Goal: Use online tool/utility: Utilize a website feature to perform a specific function

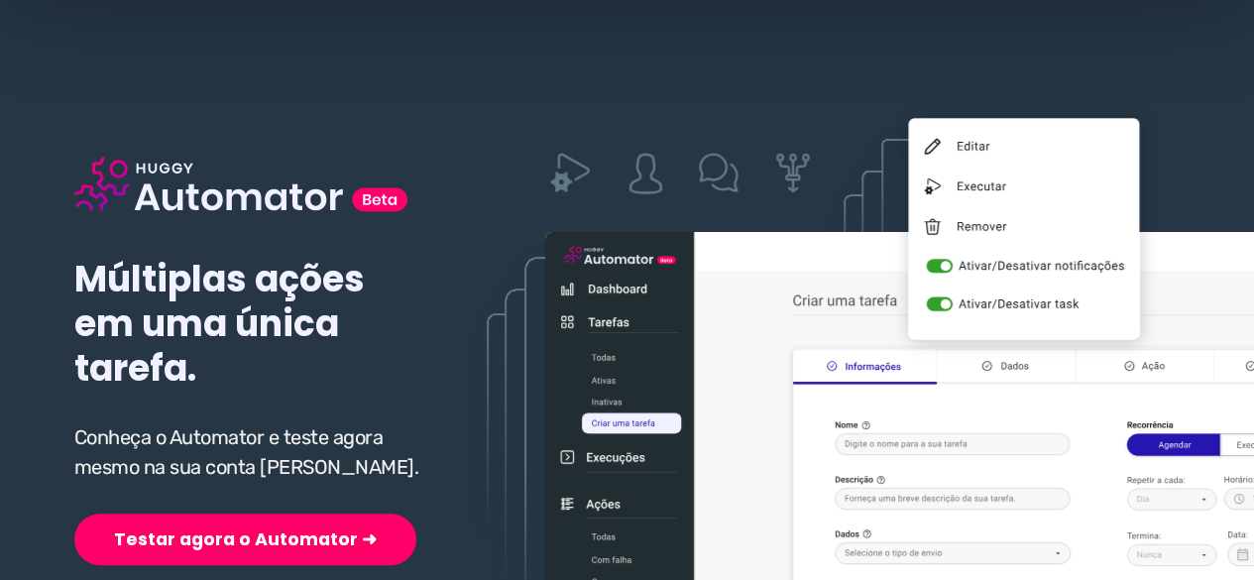
scroll to position [198, 0]
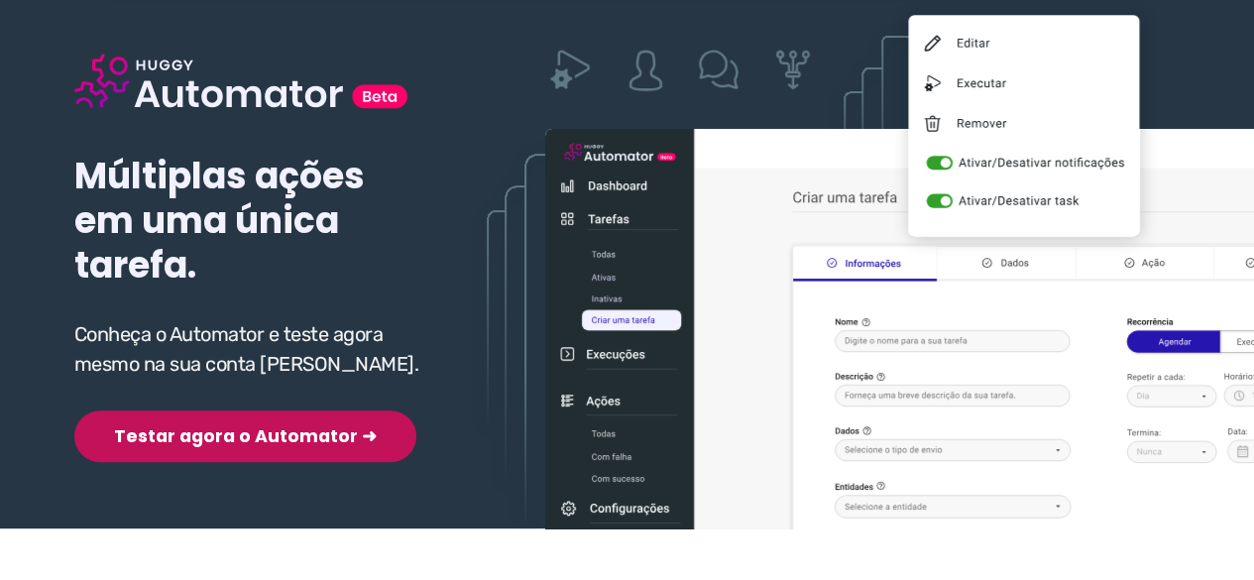
click at [137, 433] on button "Testar agora o Automator ➜" at bounding box center [245, 436] width 342 height 52
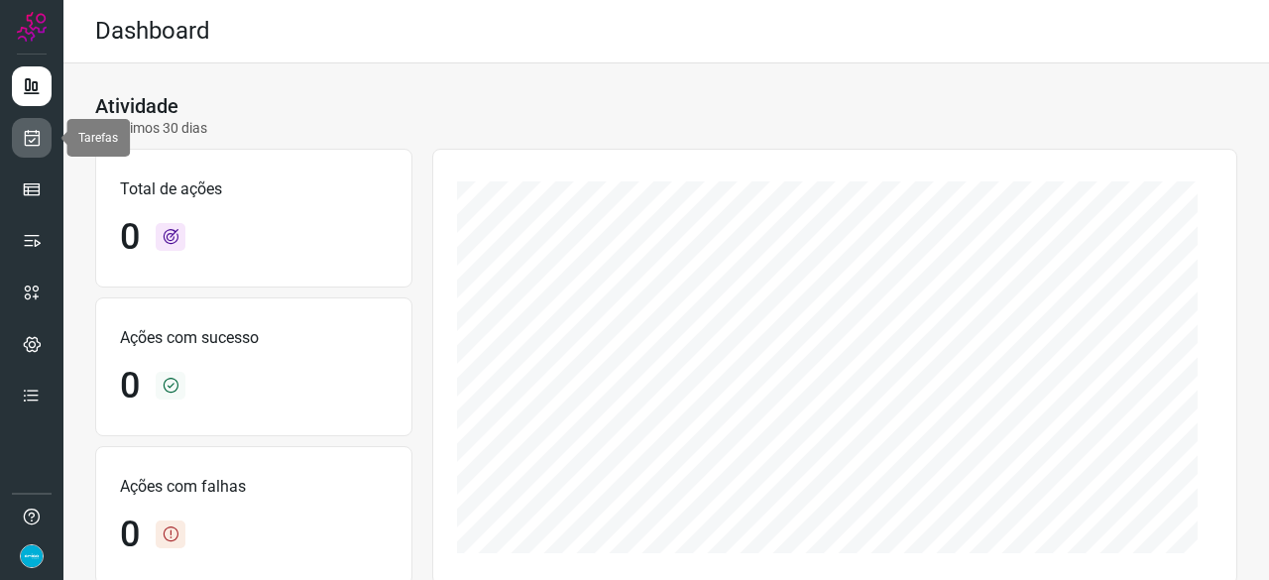
click at [40, 136] on icon at bounding box center [32, 138] width 21 height 20
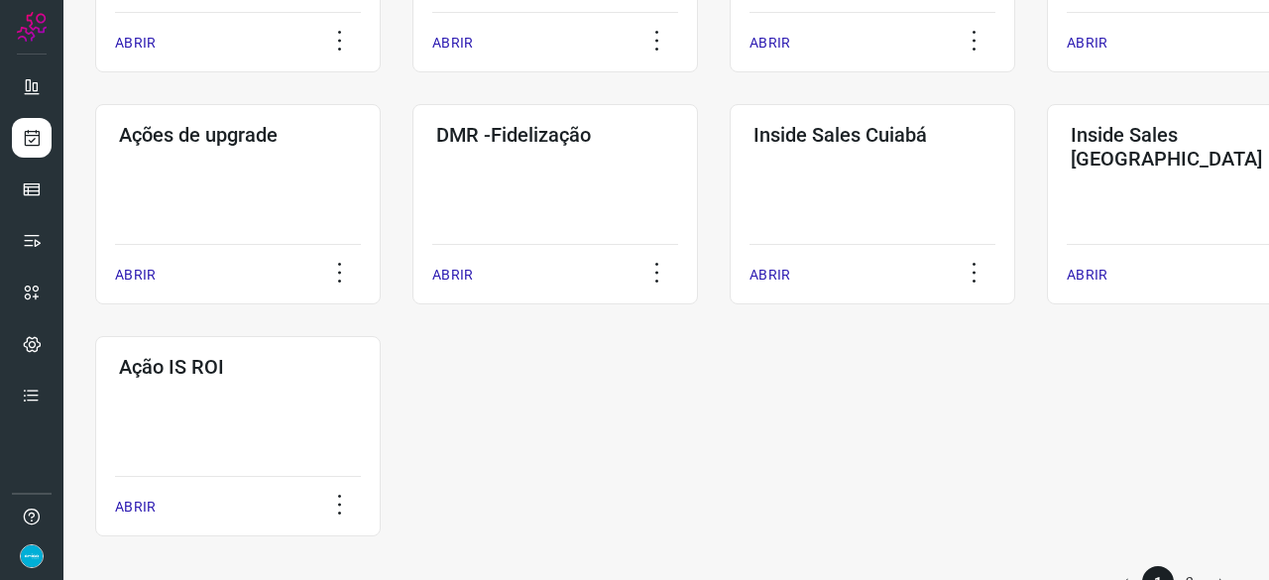
scroll to position [1035, 0]
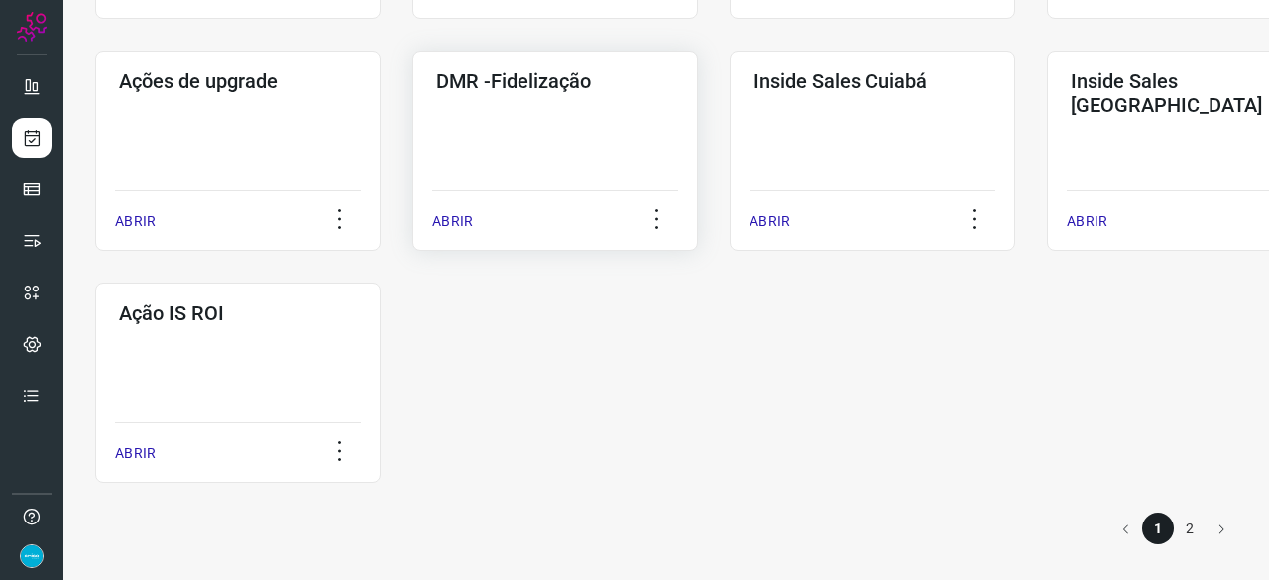
click at [452, 224] on p "ABRIR" at bounding box center [452, 221] width 41 height 21
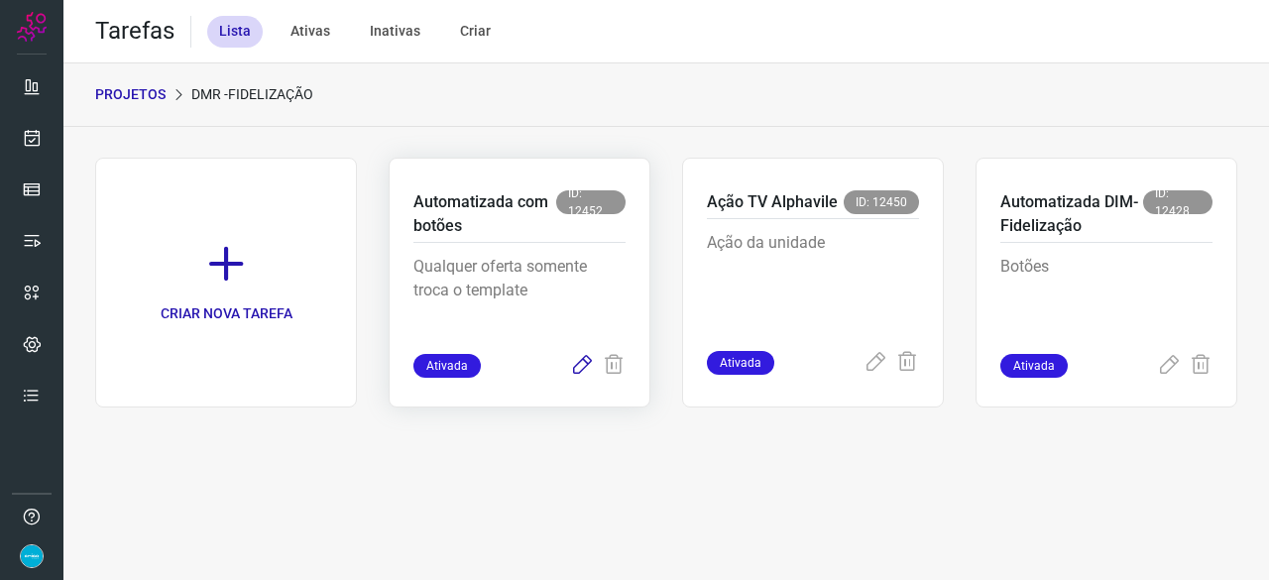
click at [581, 363] on icon at bounding box center [582, 366] width 24 height 24
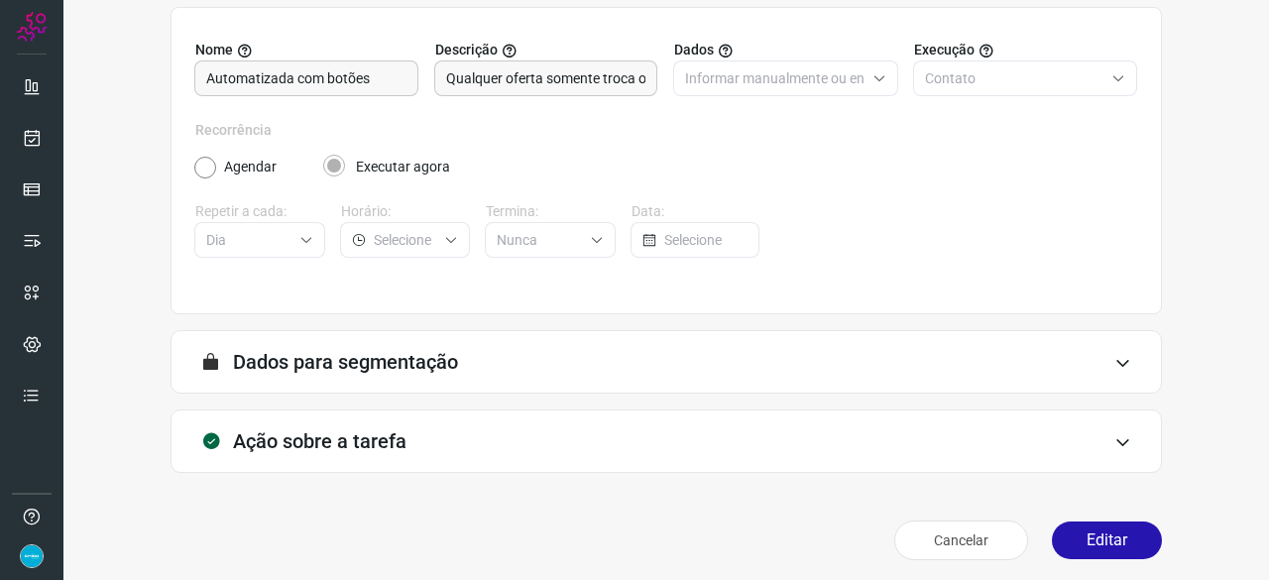
scroll to position [193, 0]
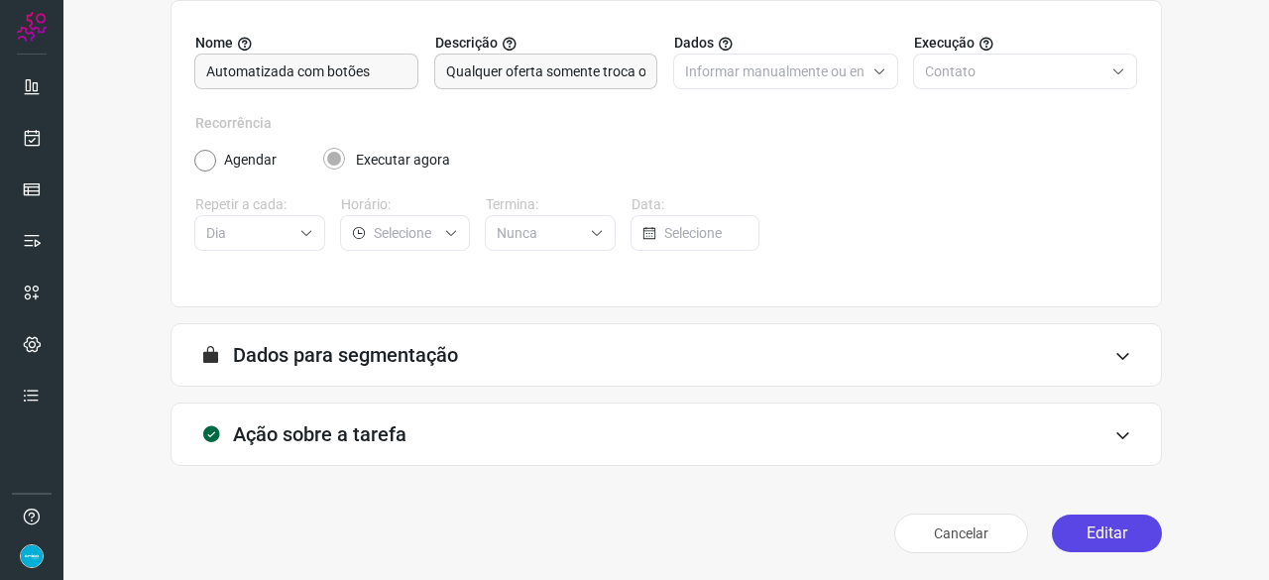
click at [1086, 532] on button "Editar" at bounding box center [1107, 534] width 110 height 38
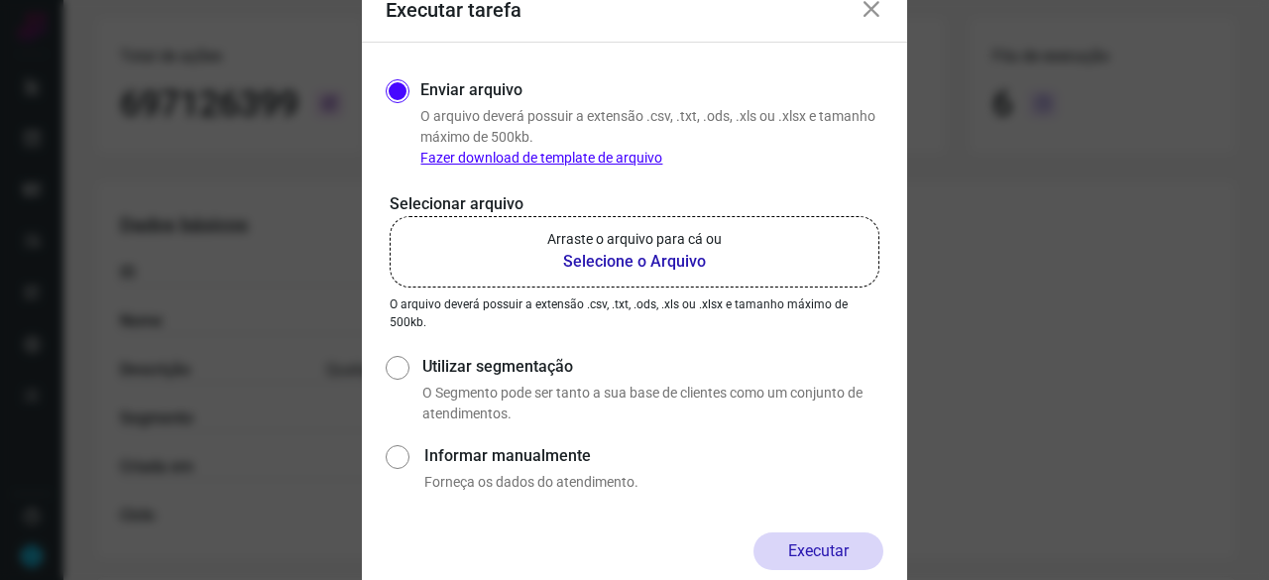
click at [602, 257] on b "Selecione o Arquivo" at bounding box center [634, 262] width 175 height 24
click at [0, 0] on input "Arraste o arquivo para cá ou Selecione o Arquivo" at bounding box center [0, 0] width 0 height 0
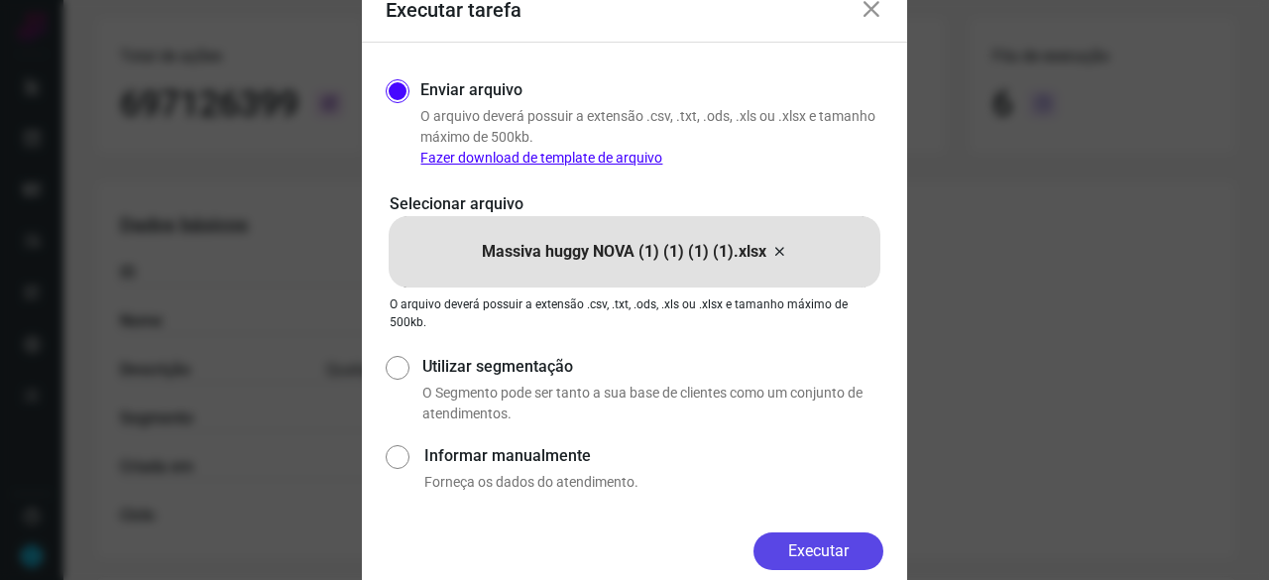
click at [807, 550] on button "Executar" at bounding box center [819, 551] width 130 height 38
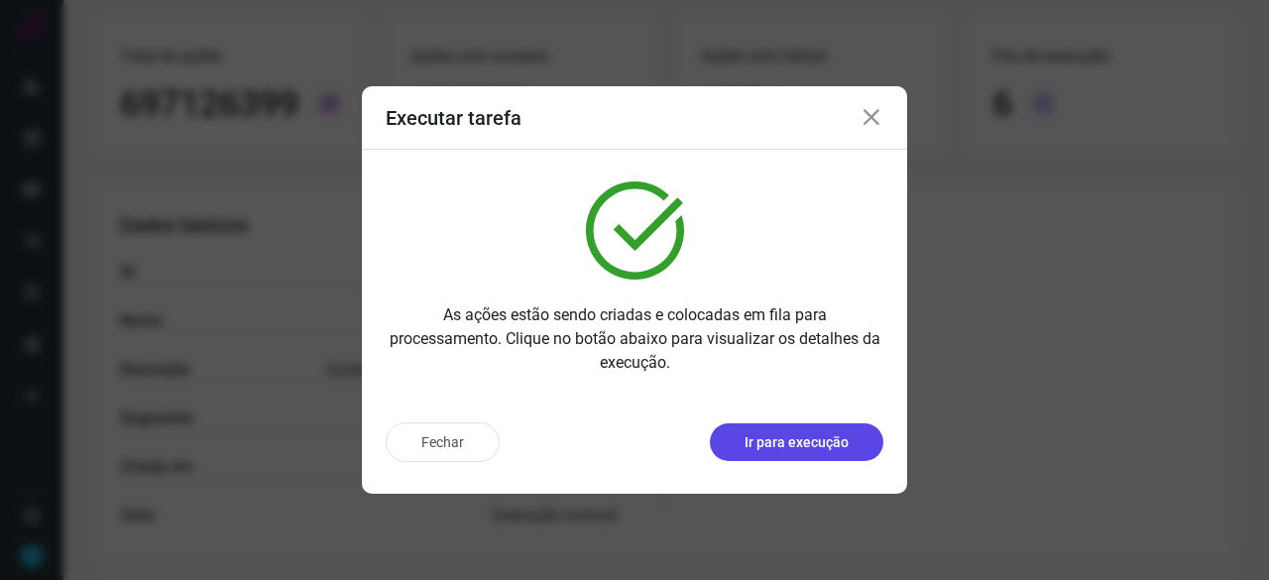
click at [786, 450] on p "Ir para execução" at bounding box center [797, 442] width 104 height 21
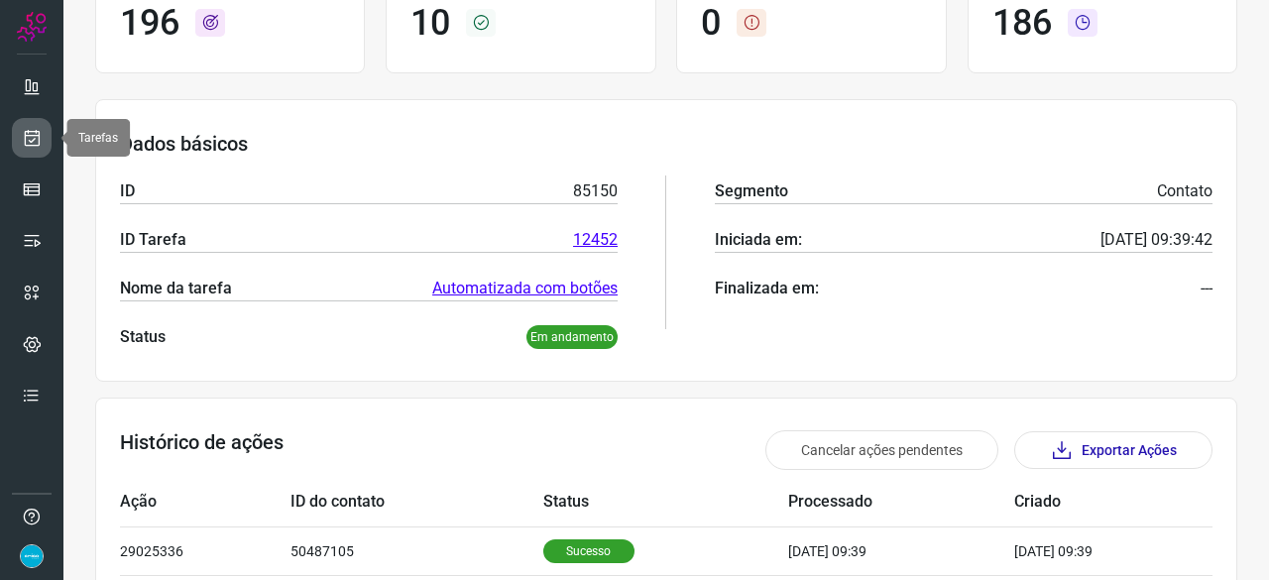
click at [18, 126] on link at bounding box center [32, 138] width 40 height 40
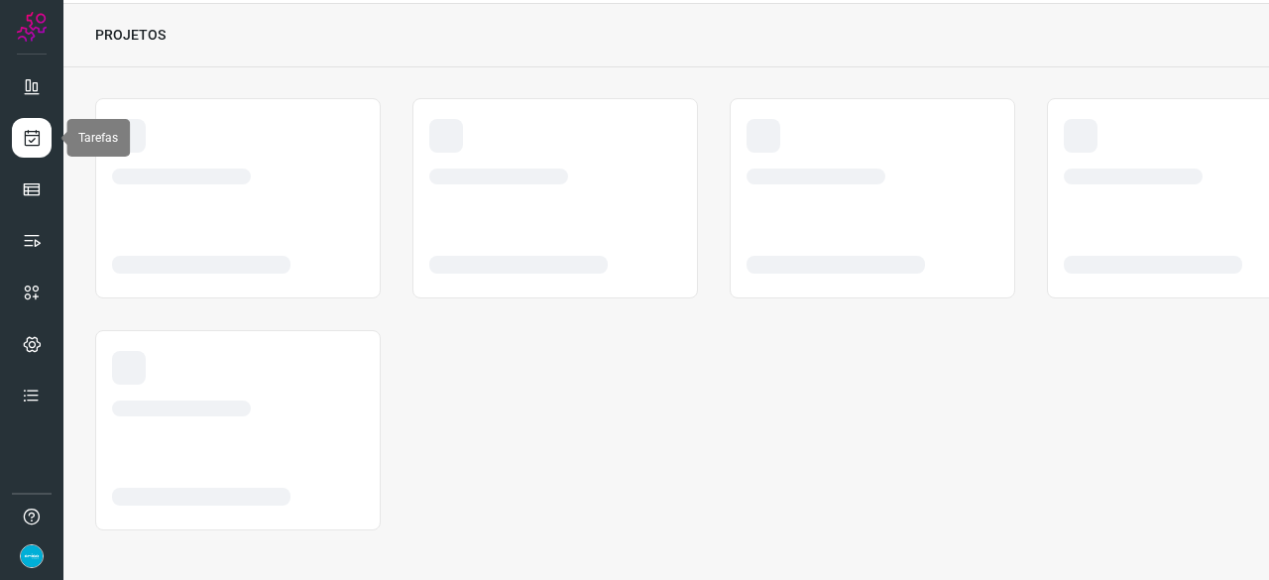
scroll to position [59, 0]
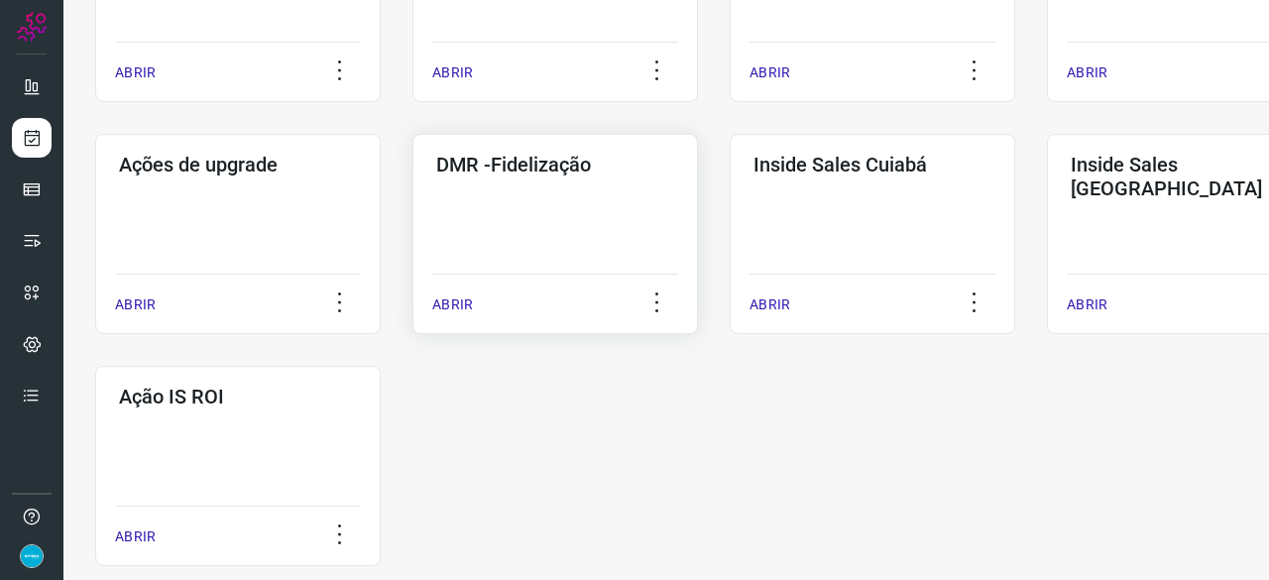
click at [463, 306] on p "ABRIR" at bounding box center [452, 304] width 41 height 21
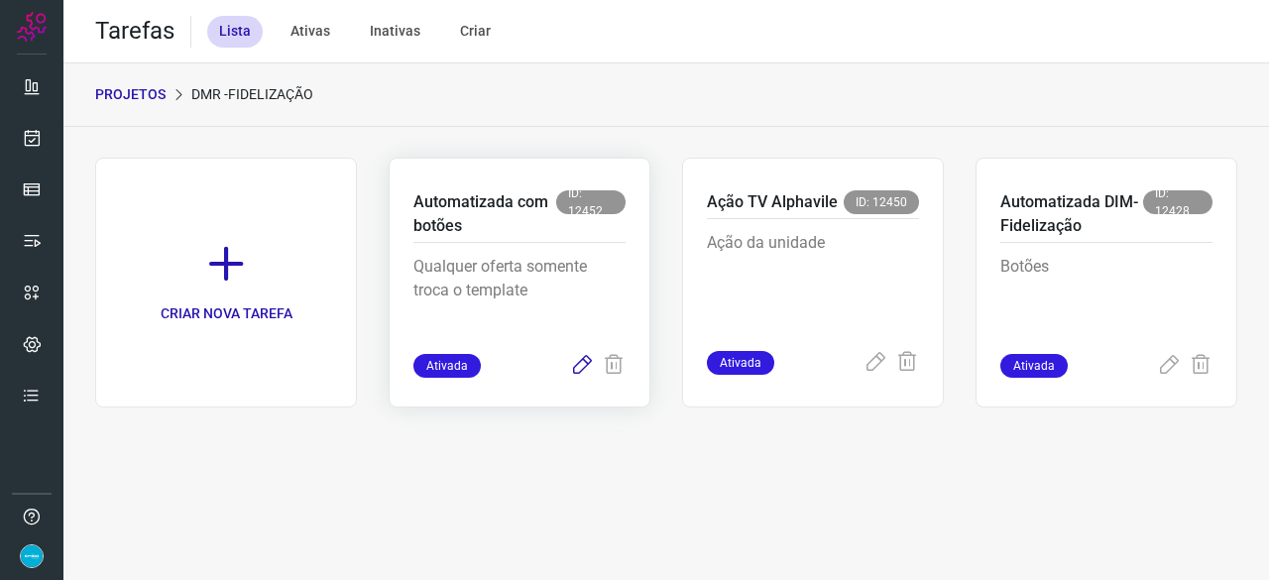
click at [585, 365] on icon at bounding box center [582, 366] width 24 height 24
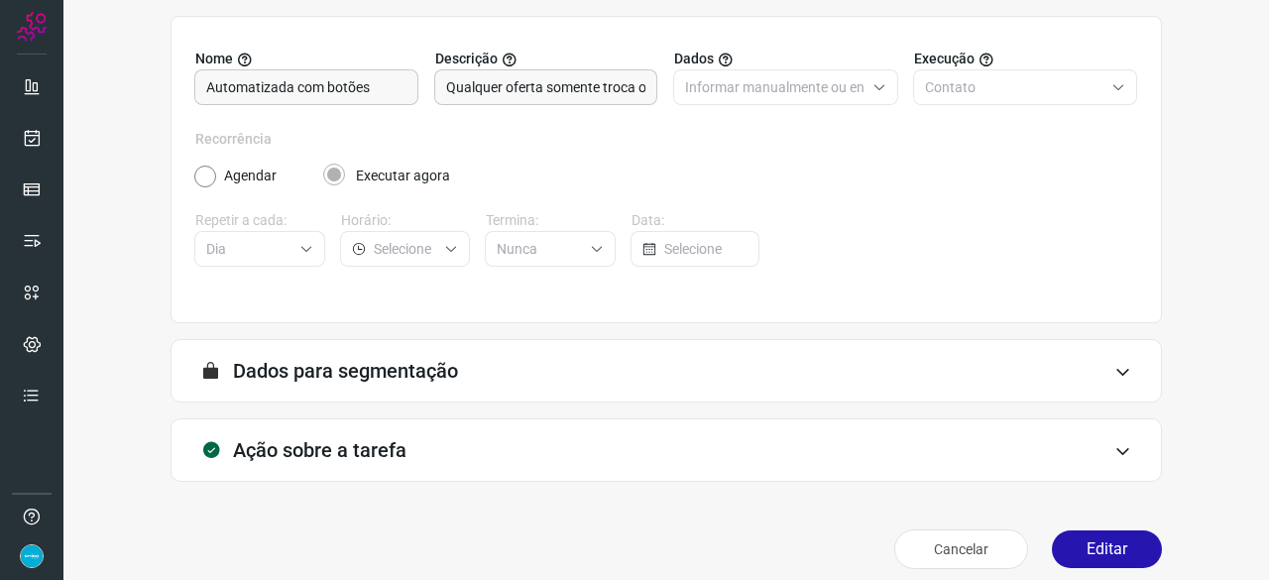
scroll to position [193, 0]
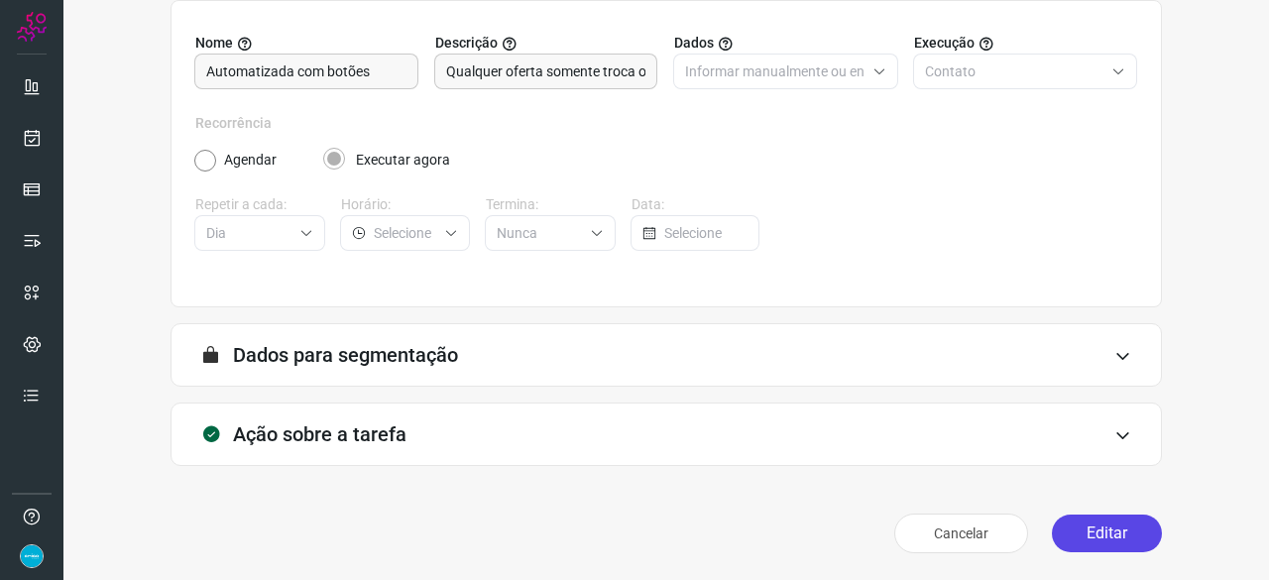
click at [1095, 530] on button "Editar" at bounding box center [1107, 534] width 110 height 38
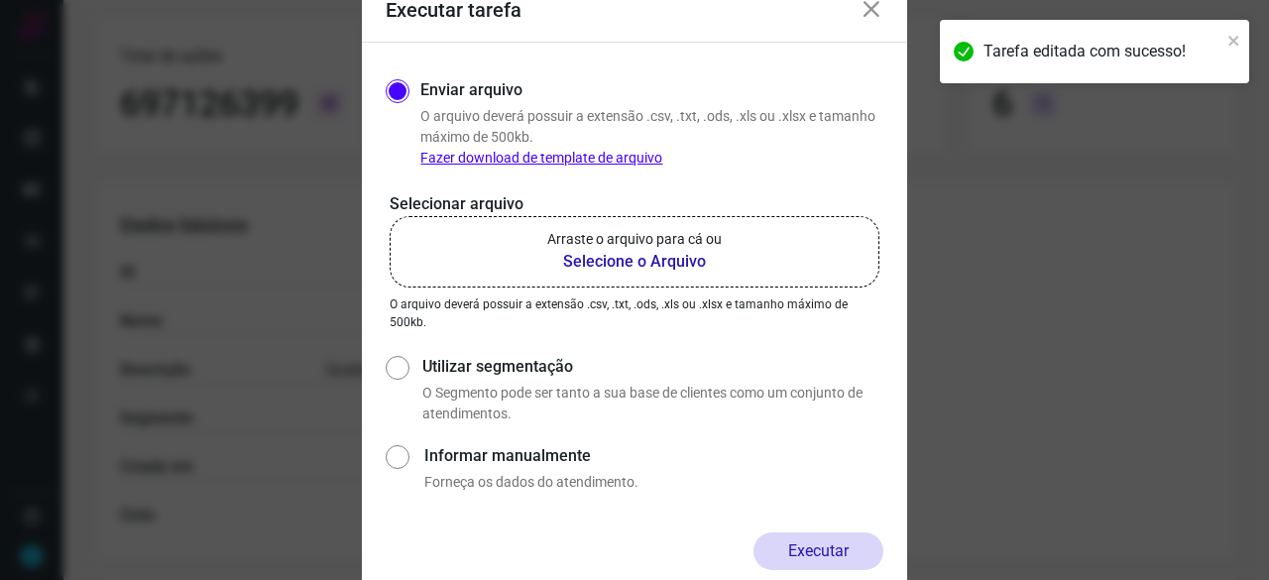
click at [639, 263] on b "Selecione o Arquivo" at bounding box center [634, 262] width 175 height 24
click at [0, 0] on input "Arraste o arquivo para cá ou Selecione o Arquivo" at bounding box center [0, 0] width 0 height 0
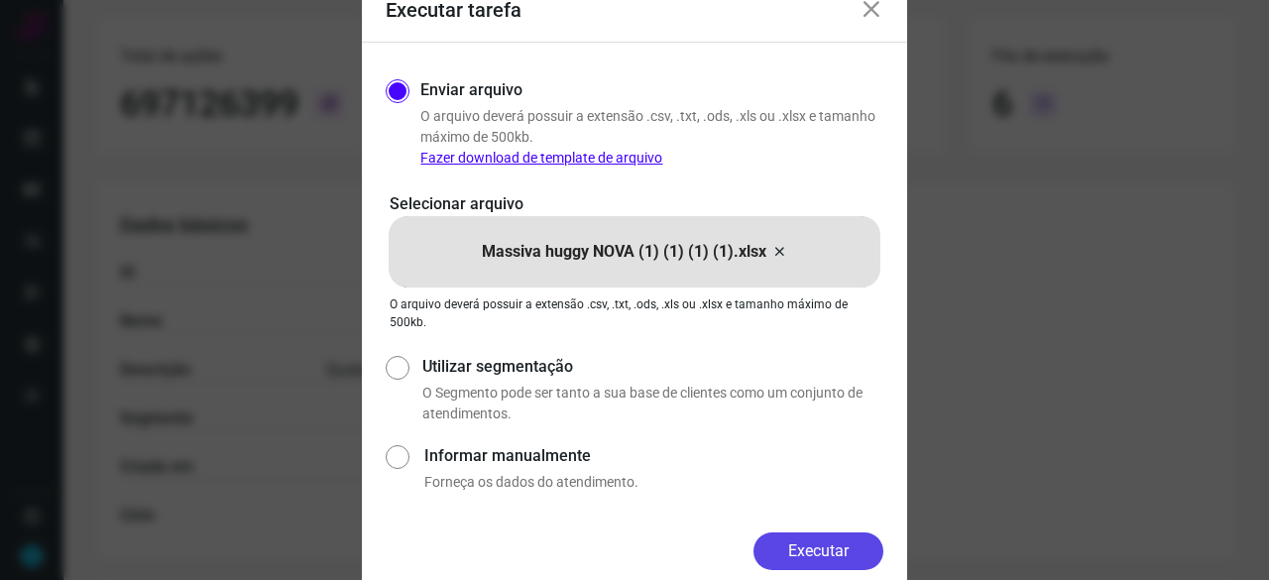
click at [810, 562] on button "Executar" at bounding box center [819, 551] width 130 height 38
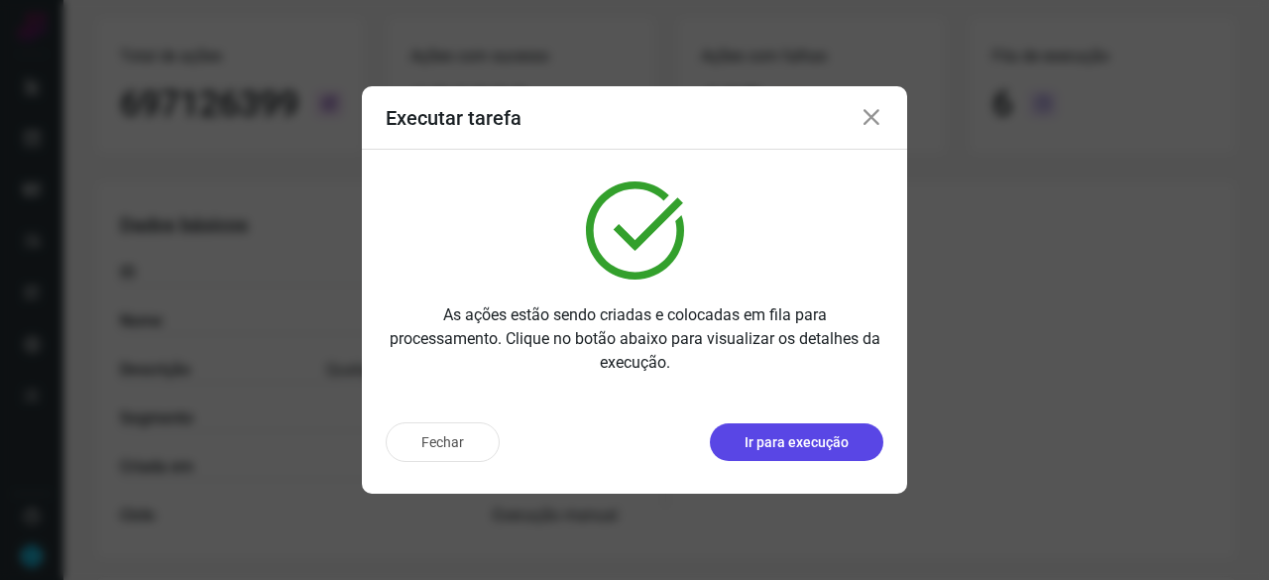
click at [814, 443] on p "Ir para execução" at bounding box center [797, 442] width 104 height 21
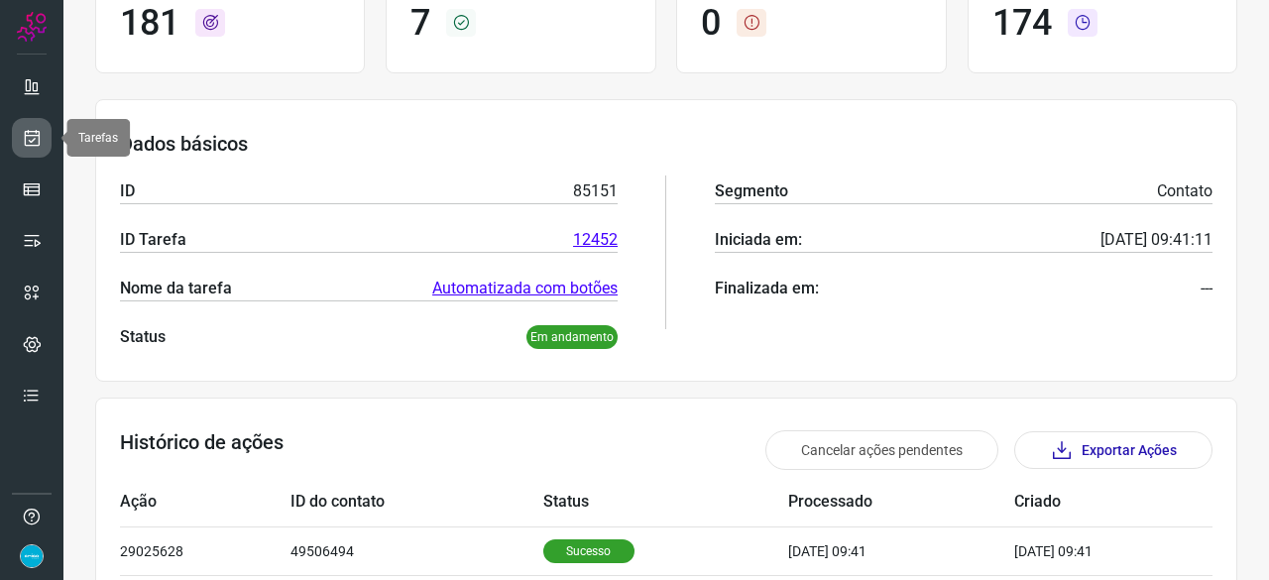
click at [38, 130] on icon at bounding box center [32, 138] width 21 height 20
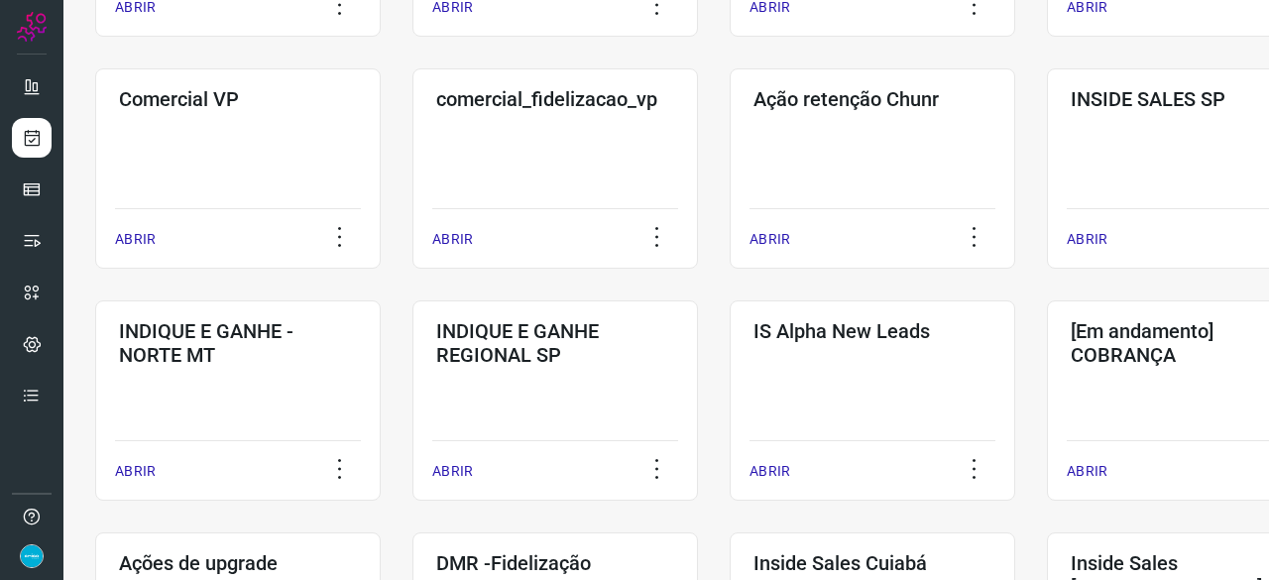
scroll to position [555, 0]
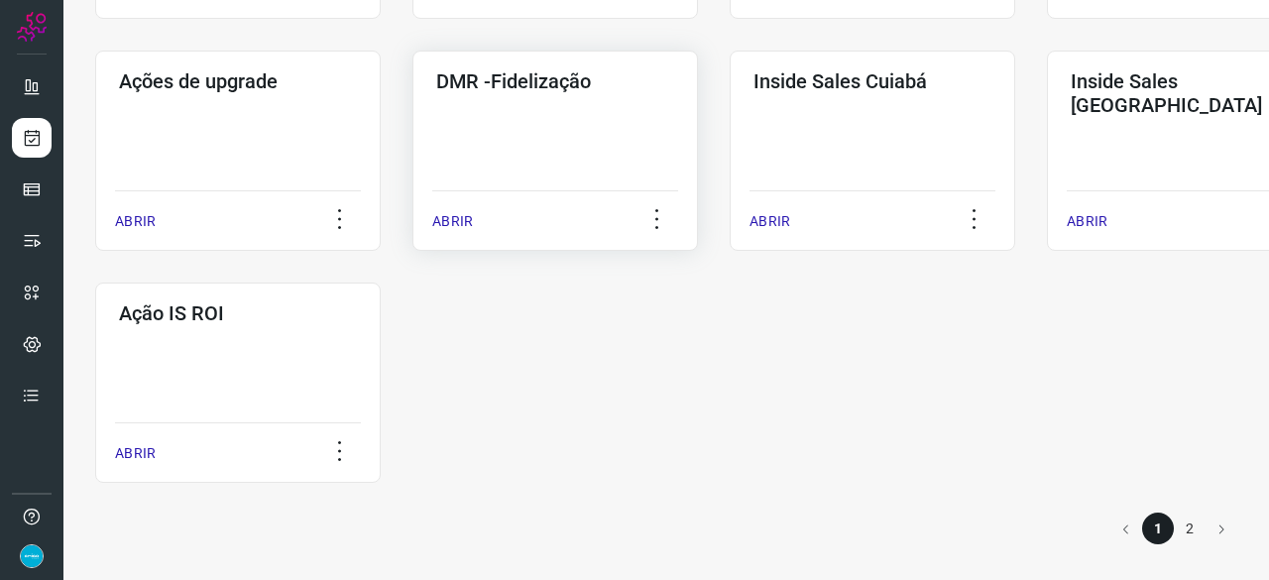
click at [455, 226] on p "ABRIR" at bounding box center [452, 221] width 41 height 21
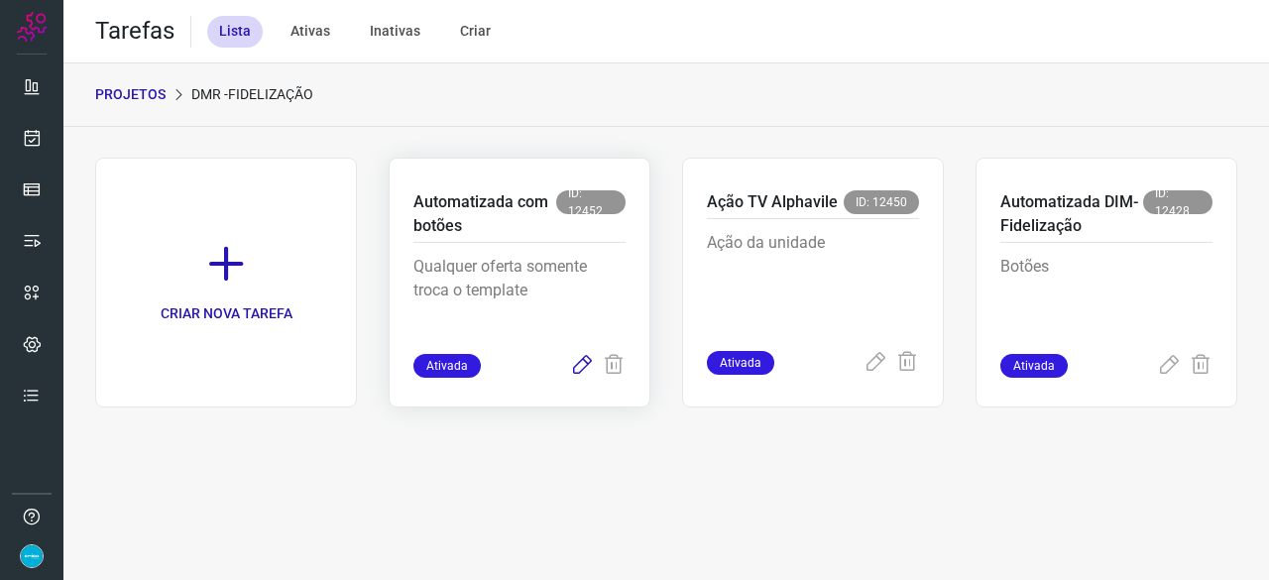
click at [580, 363] on icon at bounding box center [582, 366] width 24 height 24
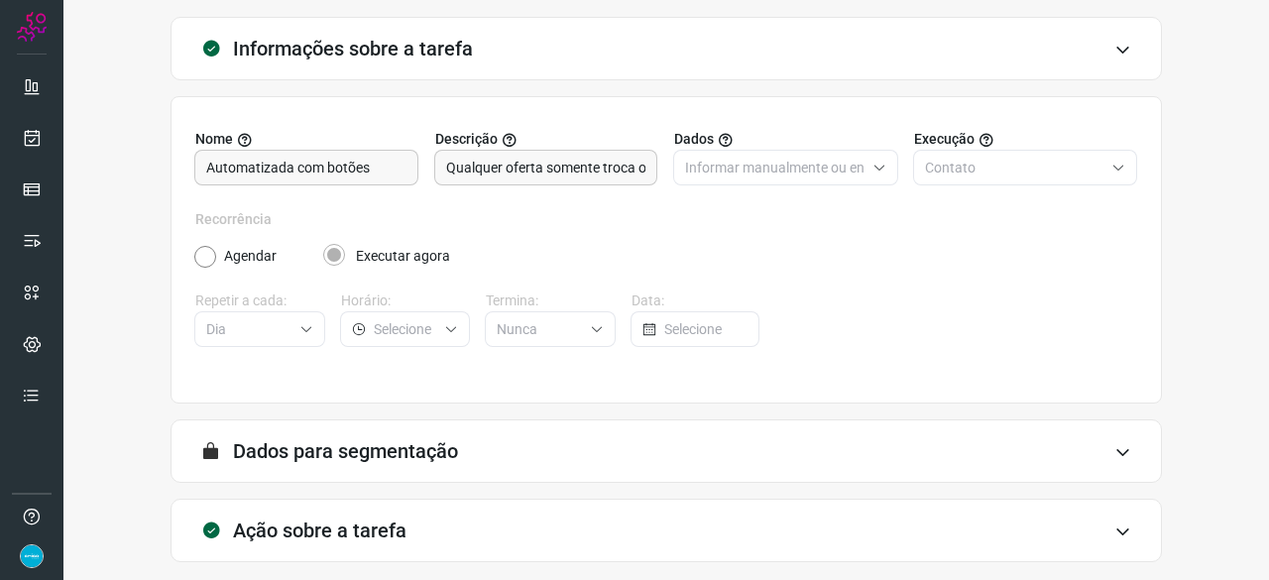
scroll to position [193, 0]
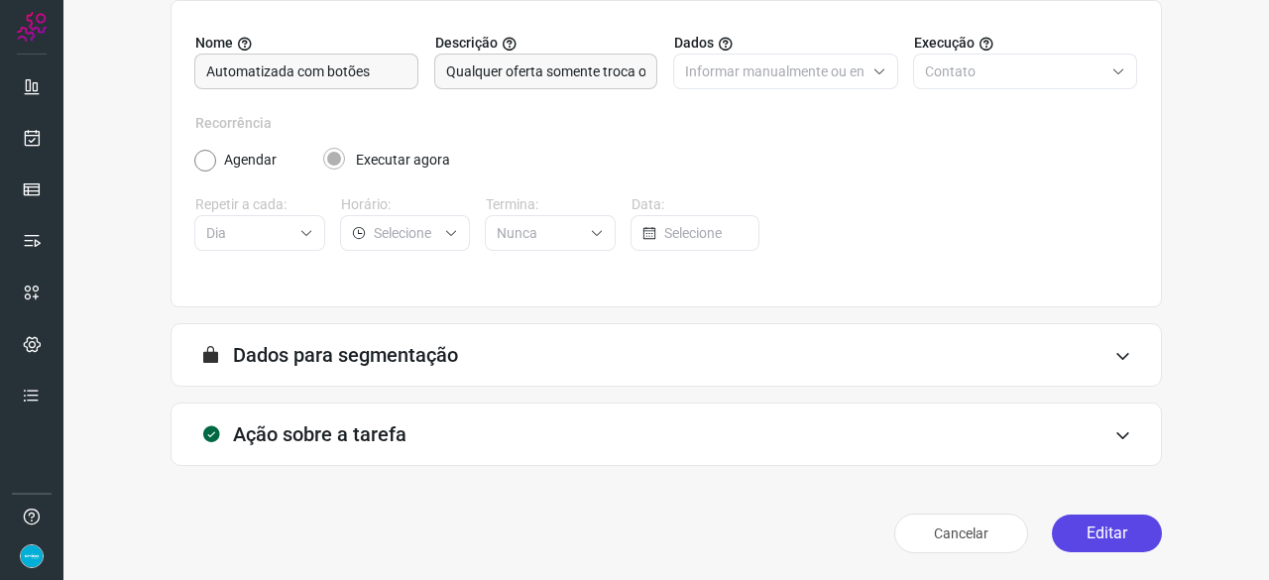
click at [1078, 534] on button "Editar" at bounding box center [1107, 534] width 110 height 38
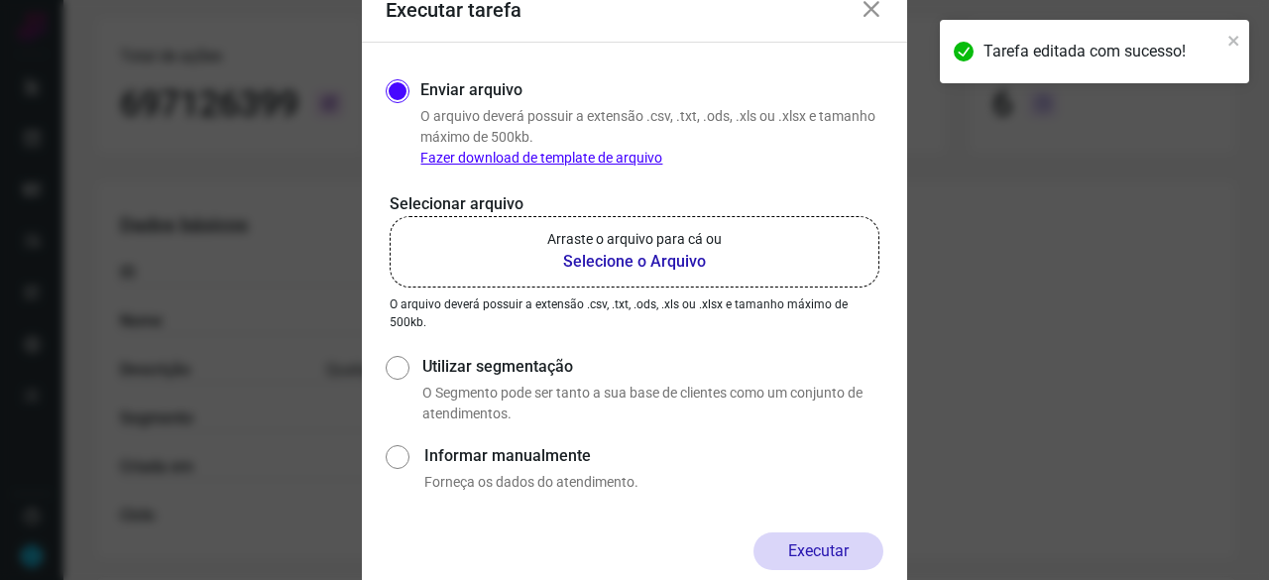
click at [594, 264] on b "Selecione o Arquivo" at bounding box center [634, 262] width 175 height 24
click at [0, 0] on input "Arraste o arquivo para cá ou Selecione o Arquivo" at bounding box center [0, 0] width 0 height 0
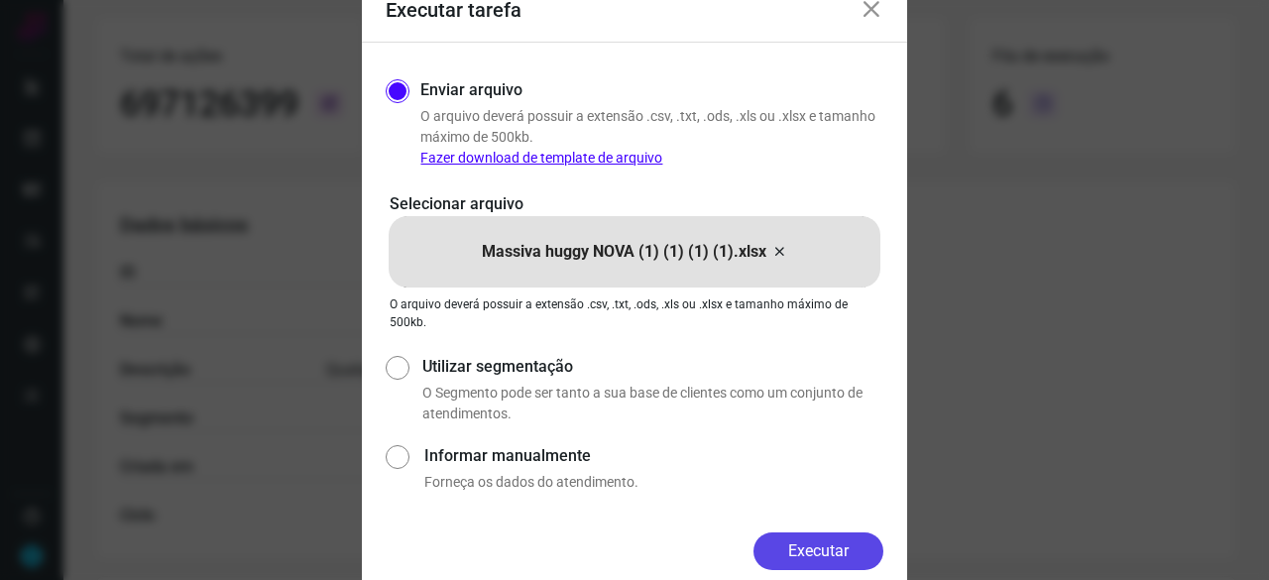
click at [825, 550] on button "Executar" at bounding box center [819, 551] width 130 height 38
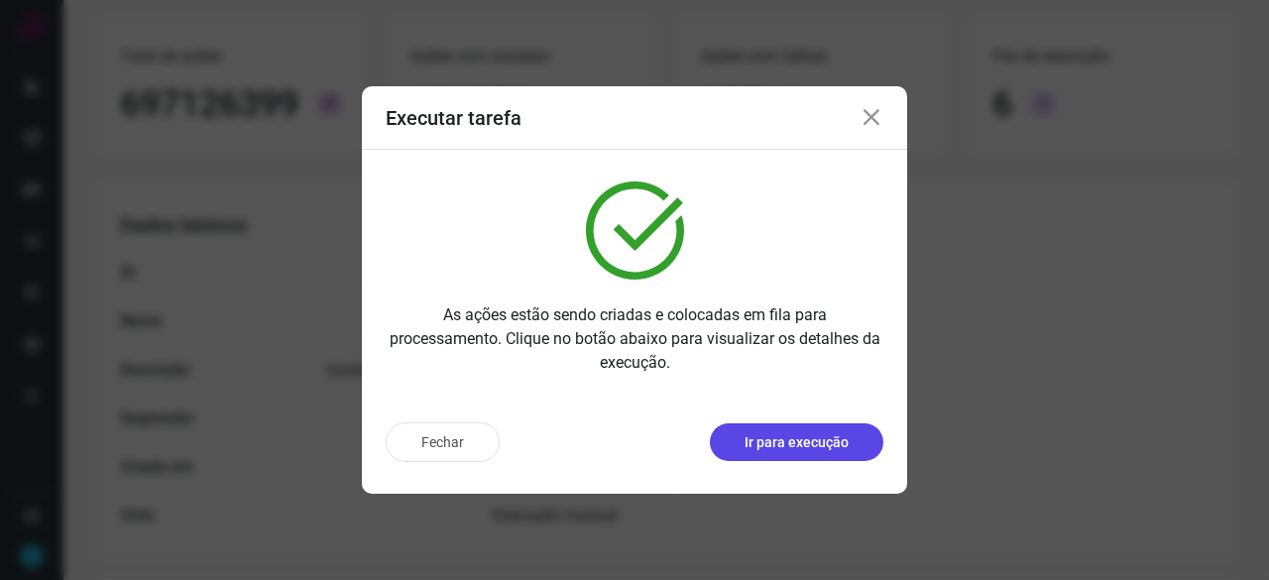
click at [811, 445] on p "Ir para execução" at bounding box center [797, 442] width 104 height 21
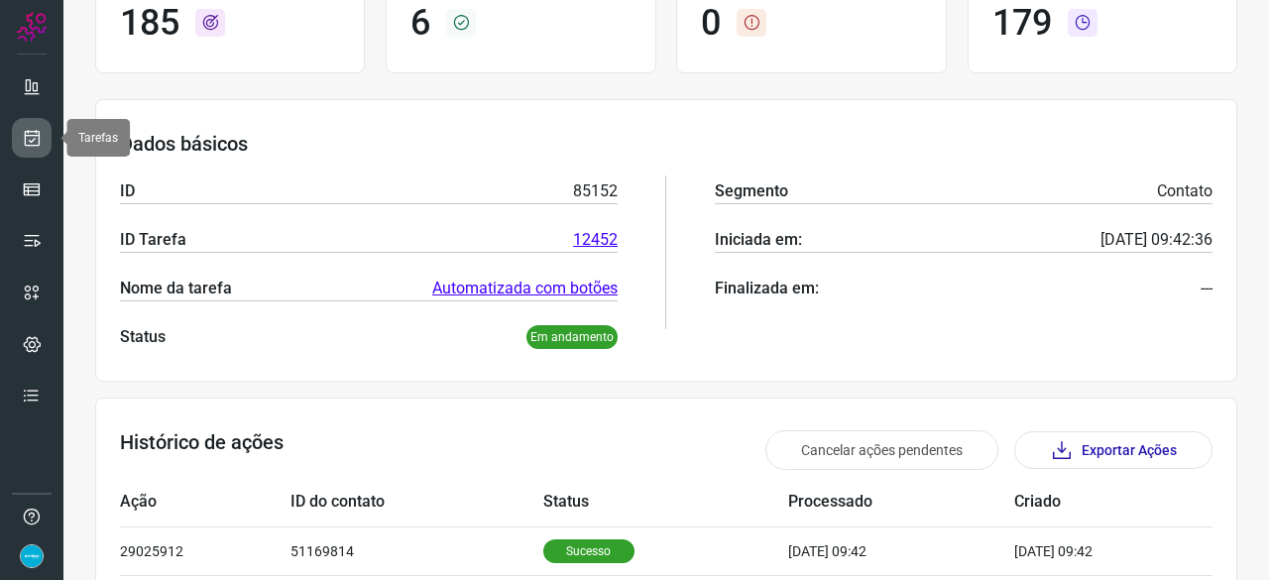
click at [34, 131] on icon at bounding box center [32, 138] width 21 height 20
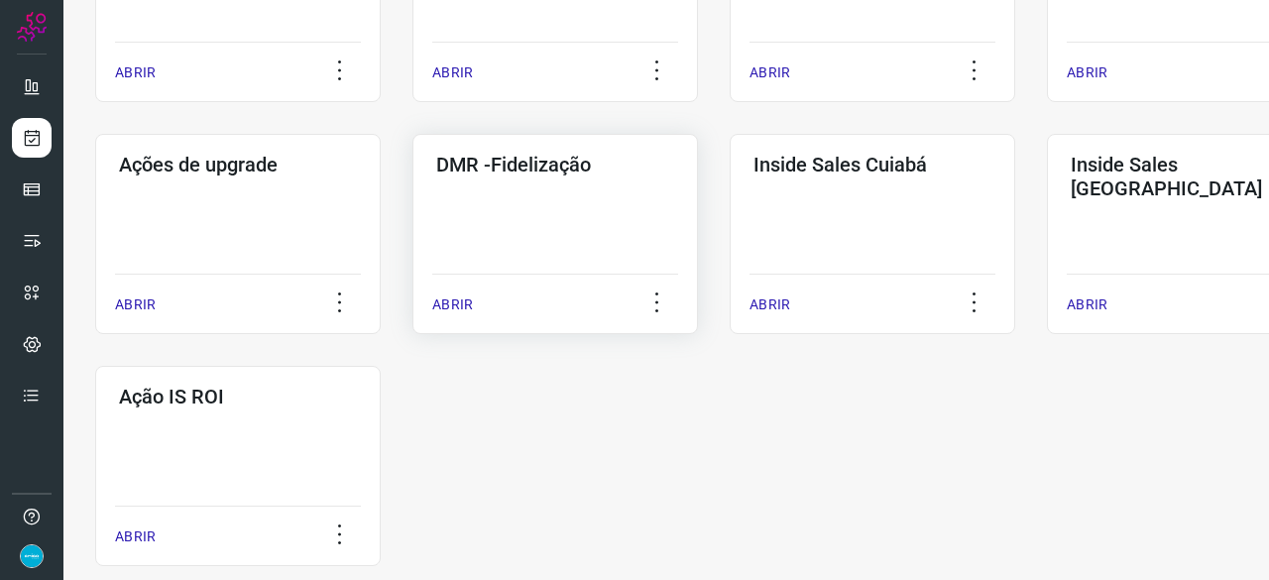
click at [458, 304] on p "ABRIR" at bounding box center [452, 304] width 41 height 21
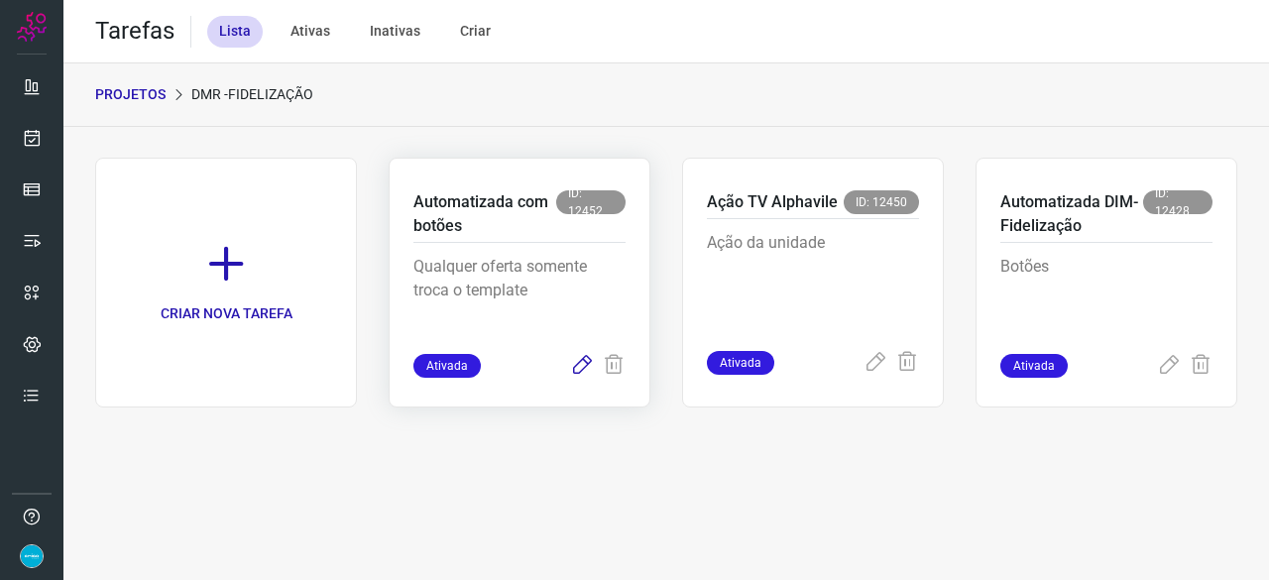
click at [585, 366] on icon at bounding box center [582, 366] width 24 height 24
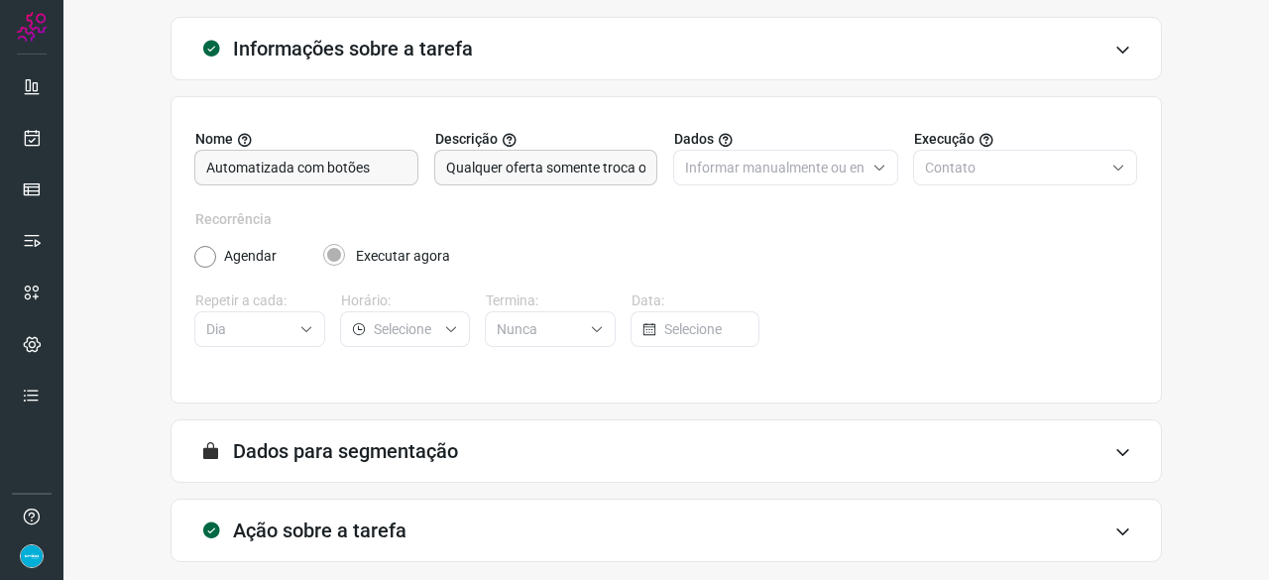
scroll to position [193, 0]
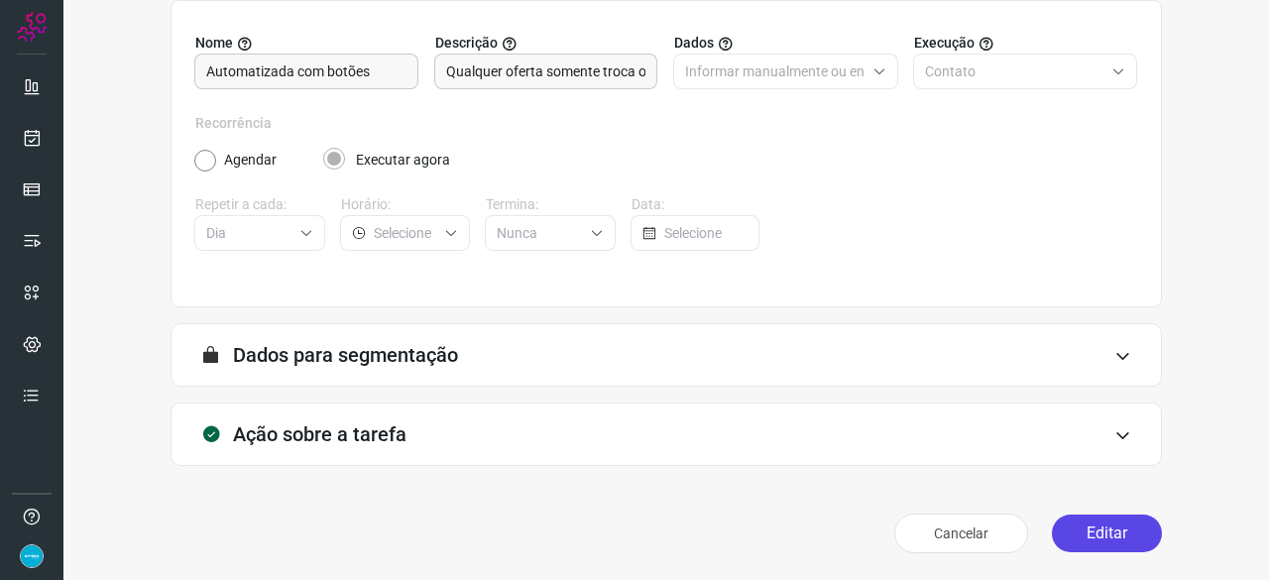
click at [1083, 542] on button "Editar" at bounding box center [1107, 534] width 110 height 38
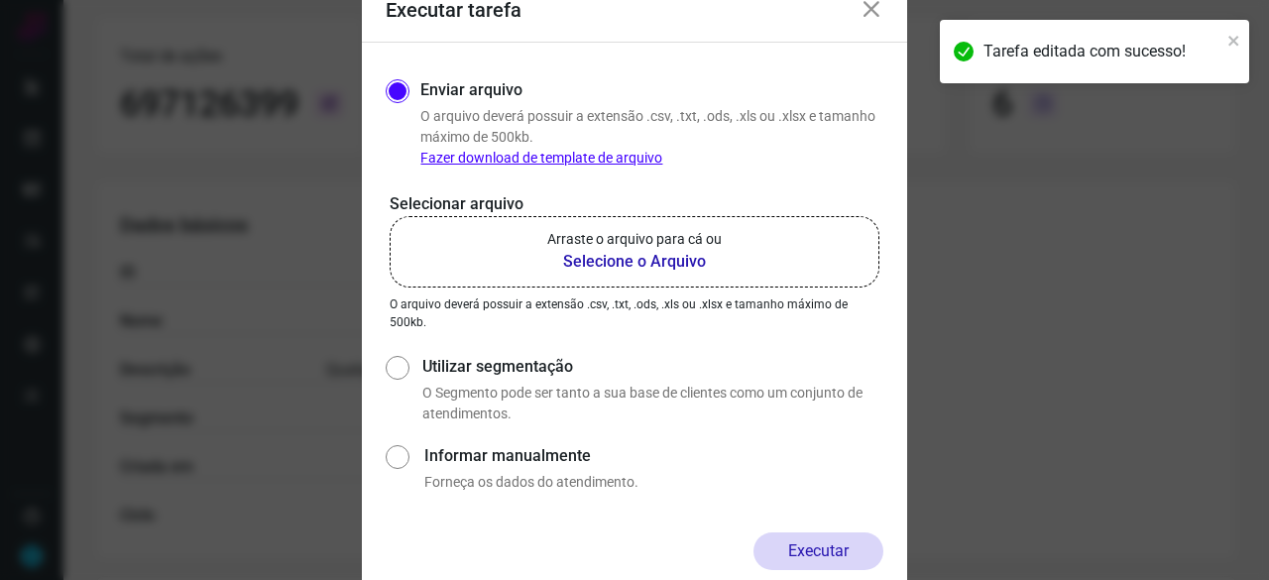
click at [631, 268] on b "Selecione o Arquivo" at bounding box center [634, 262] width 175 height 24
click at [0, 0] on input "Arraste o arquivo para cá ou Selecione o Arquivo" at bounding box center [0, 0] width 0 height 0
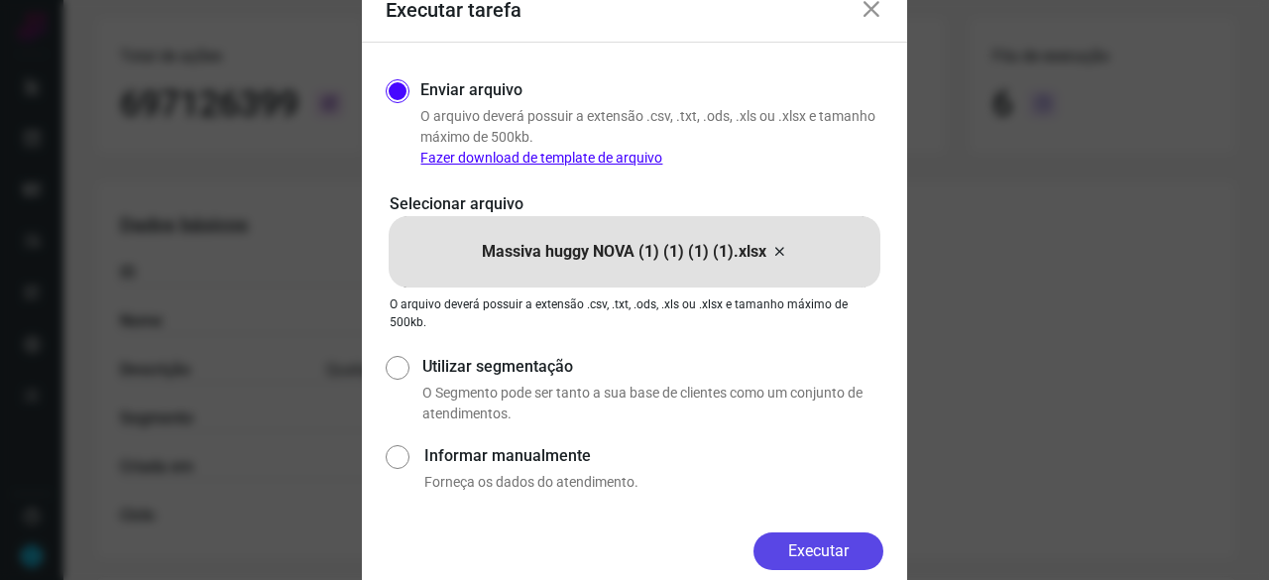
click at [847, 543] on button "Executar" at bounding box center [819, 551] width 130 height 38
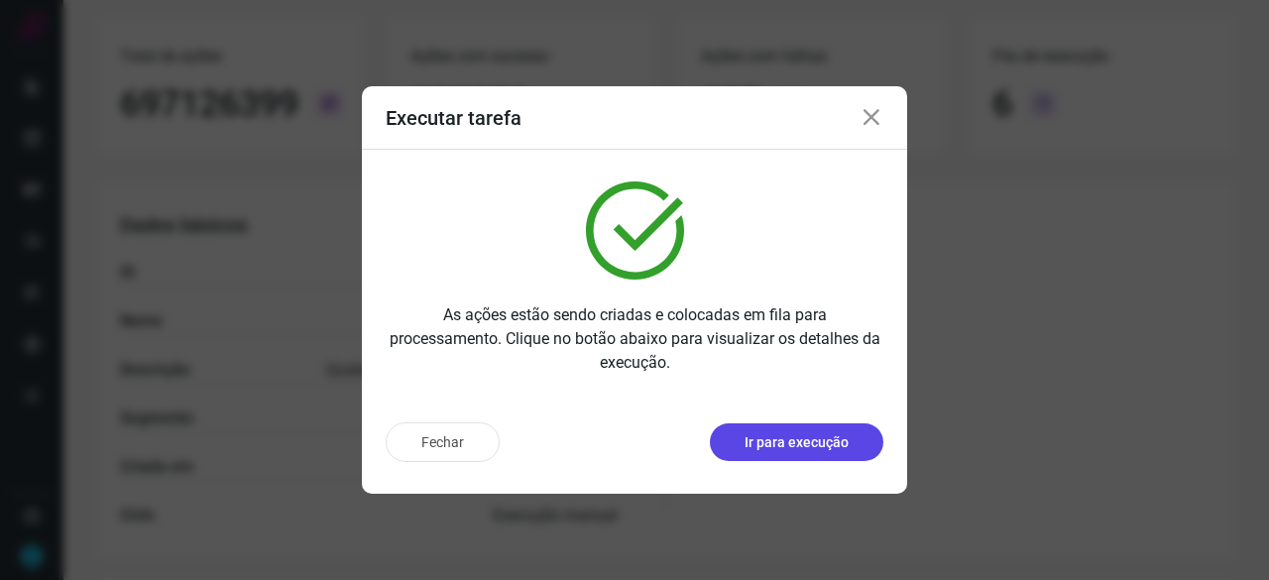
click at [824, 437] on p "Ir para execução" at bounding box center [797, 442] width 104 height 21
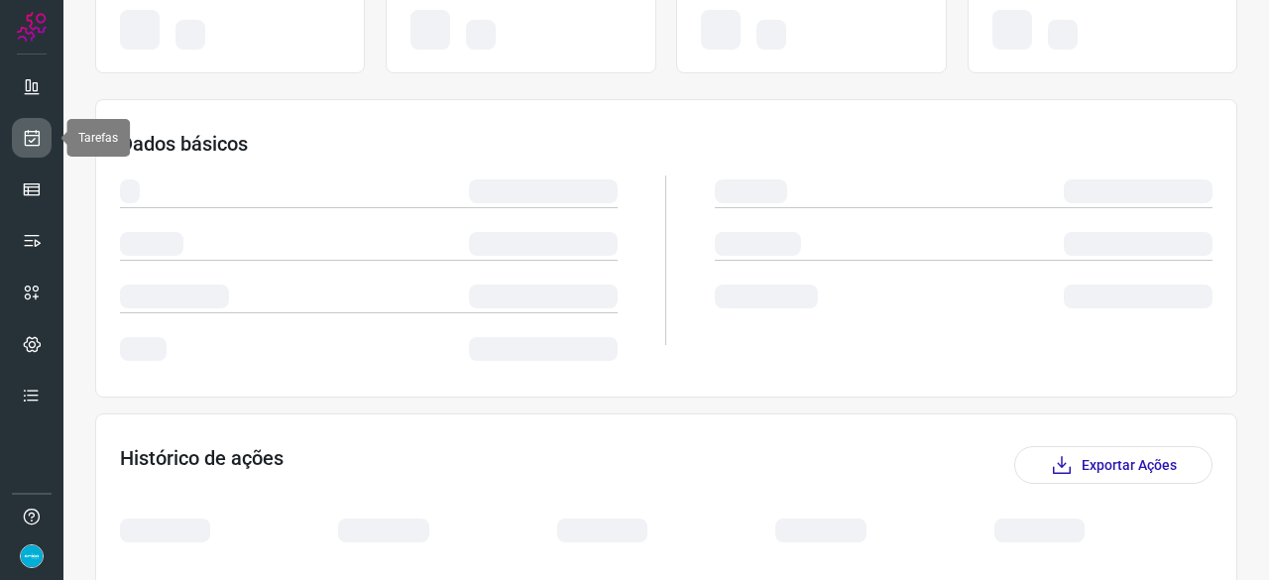
click at [32, 135] on icon at bounding box center [32, 138] width 21 height 20
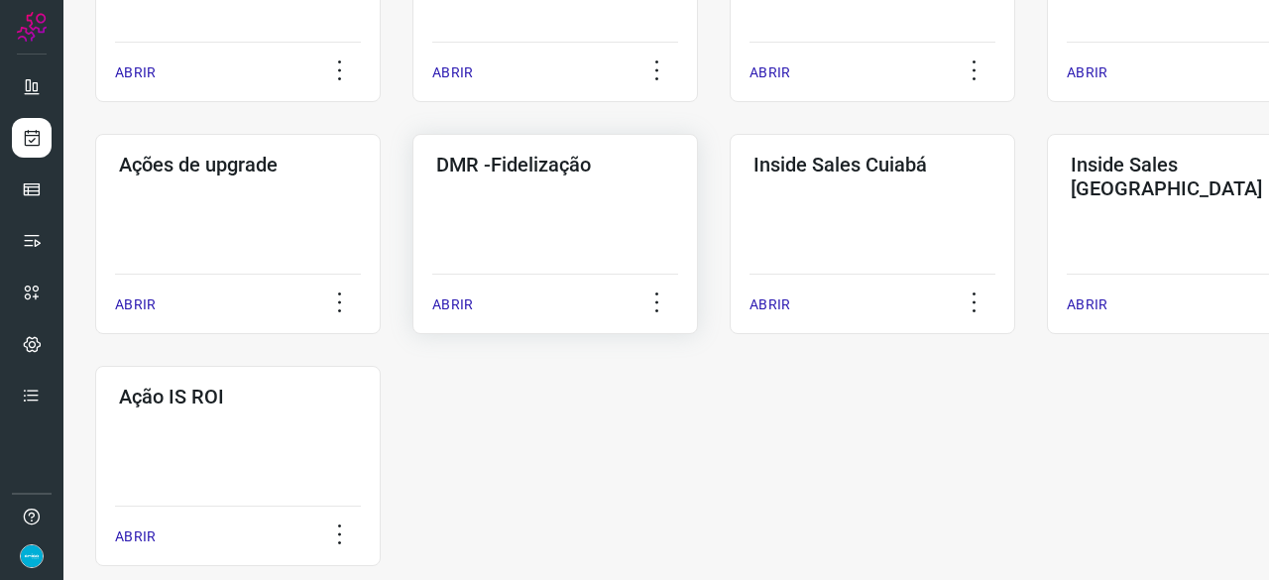
click at [461, 298] on p "ABRIR" at bounding box center [452, 304] width 41 height 21
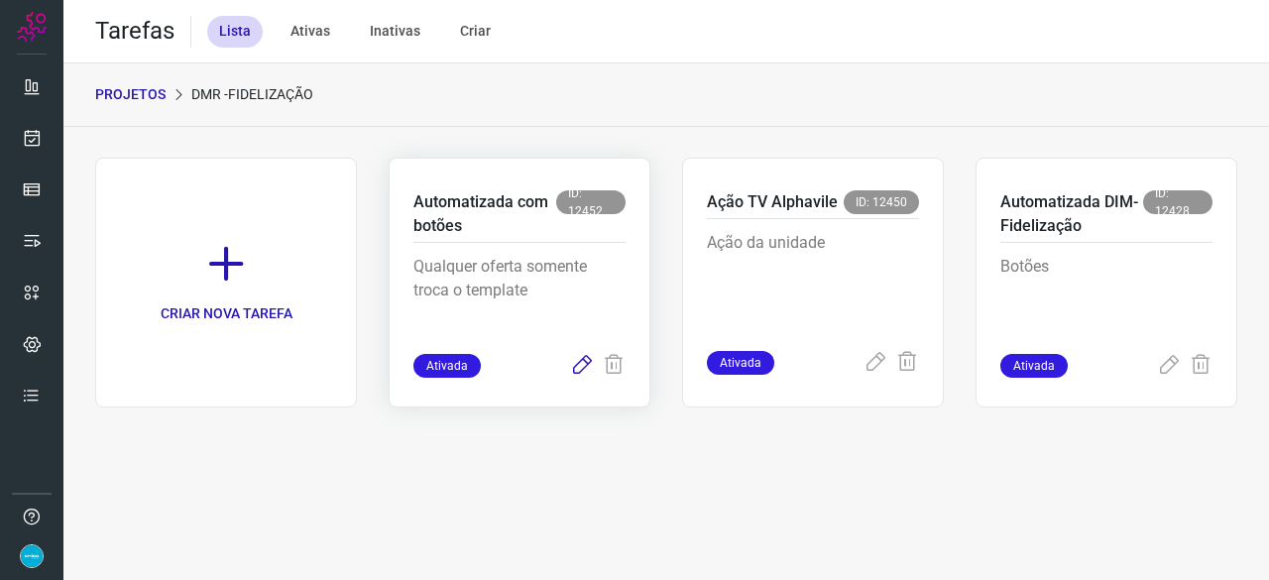
click at [575, 368] on icon at bounding box center [582, 366] width 24 height 24
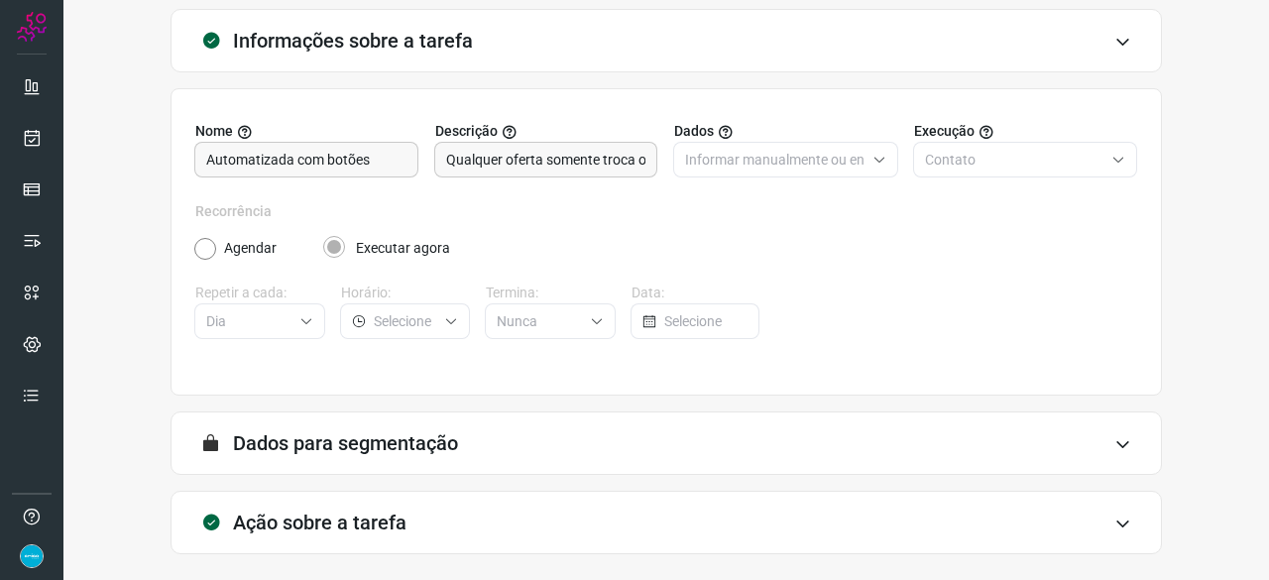
scroll to position [193, 0]
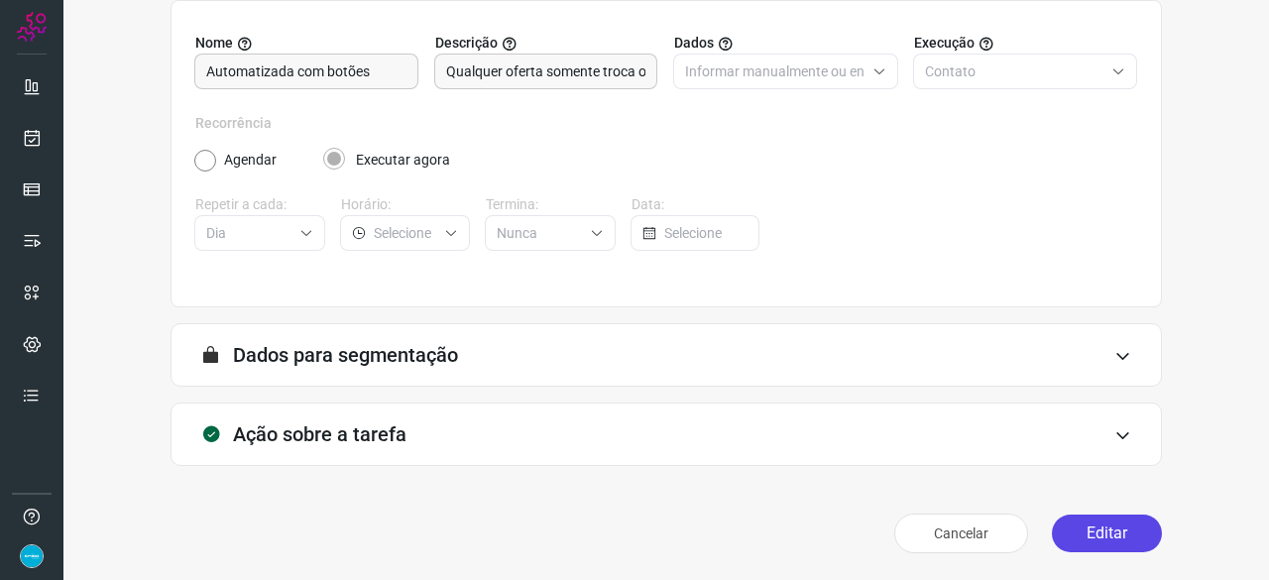
click at [1095, 531] on button "Editar" at bounding box center [1107, 534] width 110 height 38
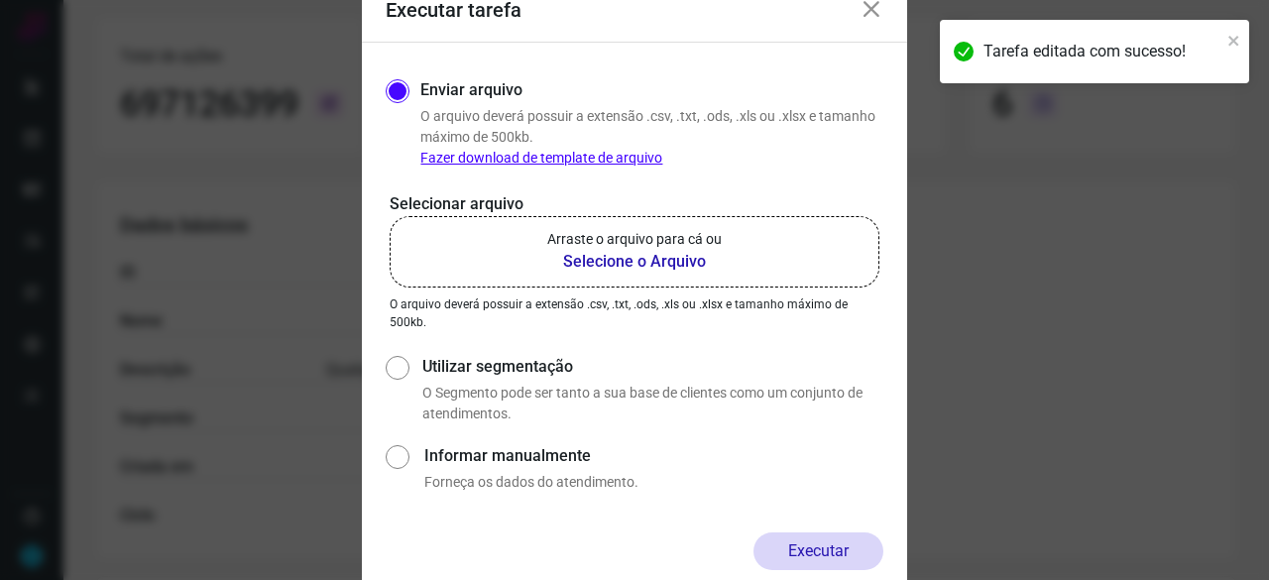
click at [599, 255] on b "Selecione o Arquivo" at bounding box center [634, 262] width 175 height 24
click at [0, 0] on input "Arraste o arquivo para cá ou Selecione o Arquivo" at bounding box center [0, 0] width 0 height 0
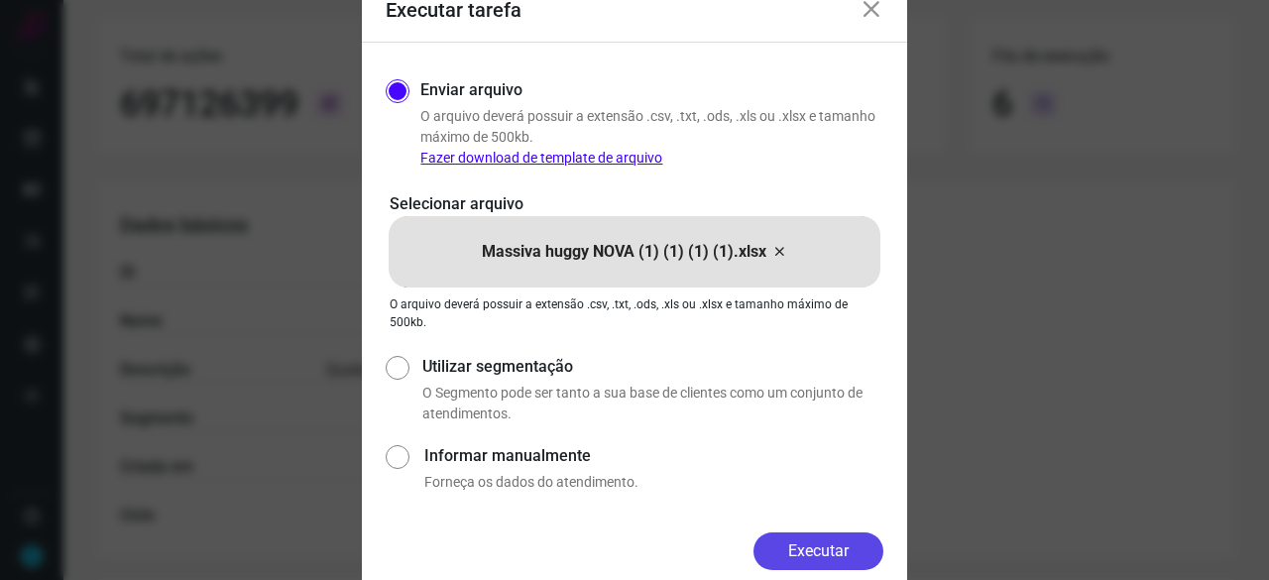
click at [823, 546] on button "Executar" at bounding box center [819, 551] width 130 height 38
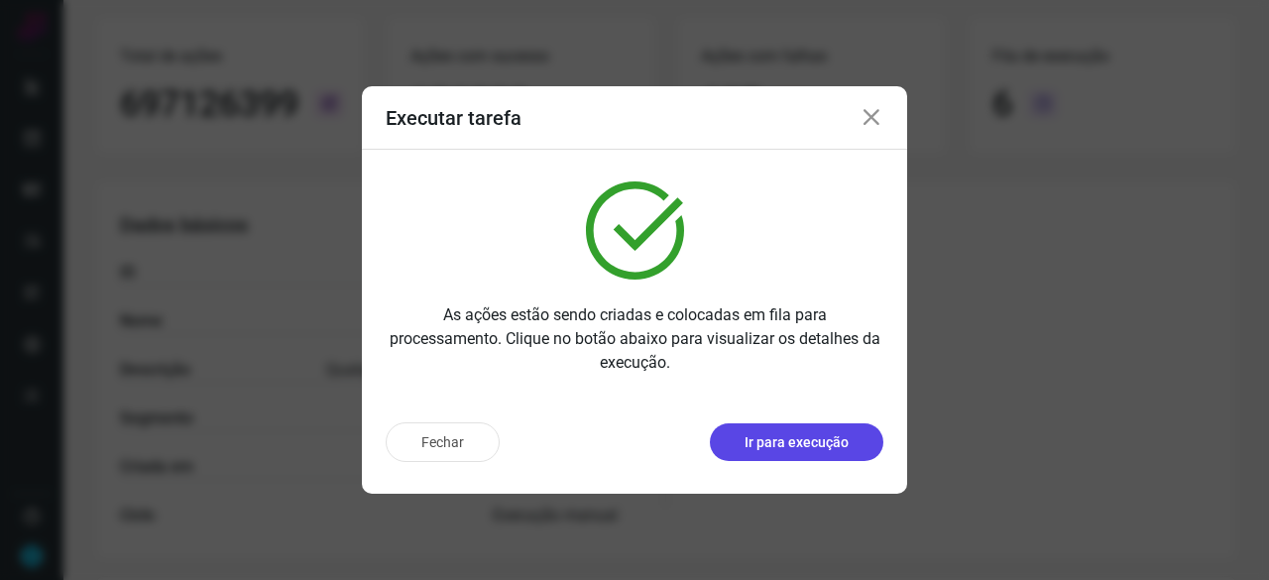
click at [817, 433] on p "Ir para execução" at bounding box center [797, 442] width 104 height 21
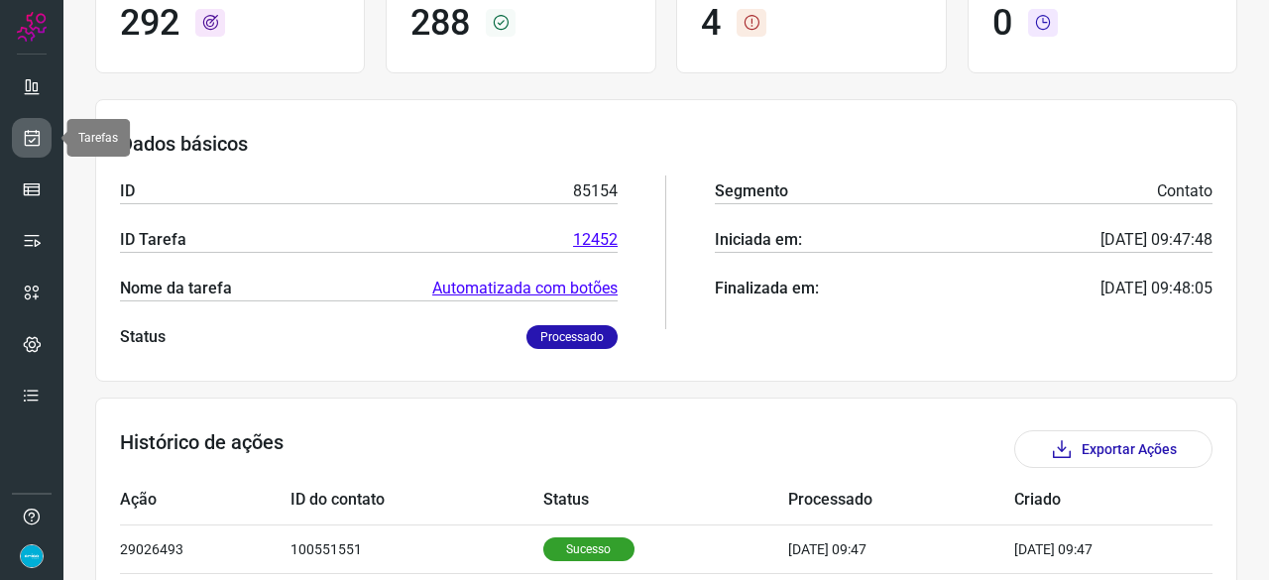
click at [23, 135] on icon at bounding box center [32, 138] width 21 height 20
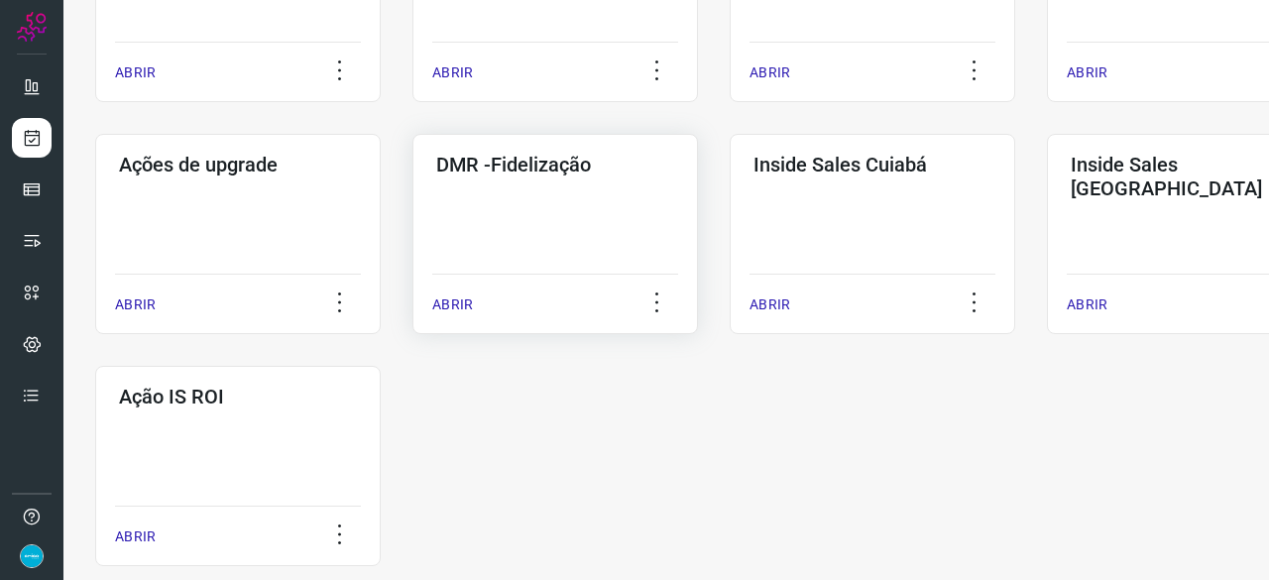
click at [451, 307] on p "ABRIR" at bounding box center [452, 304] width 41 height 21
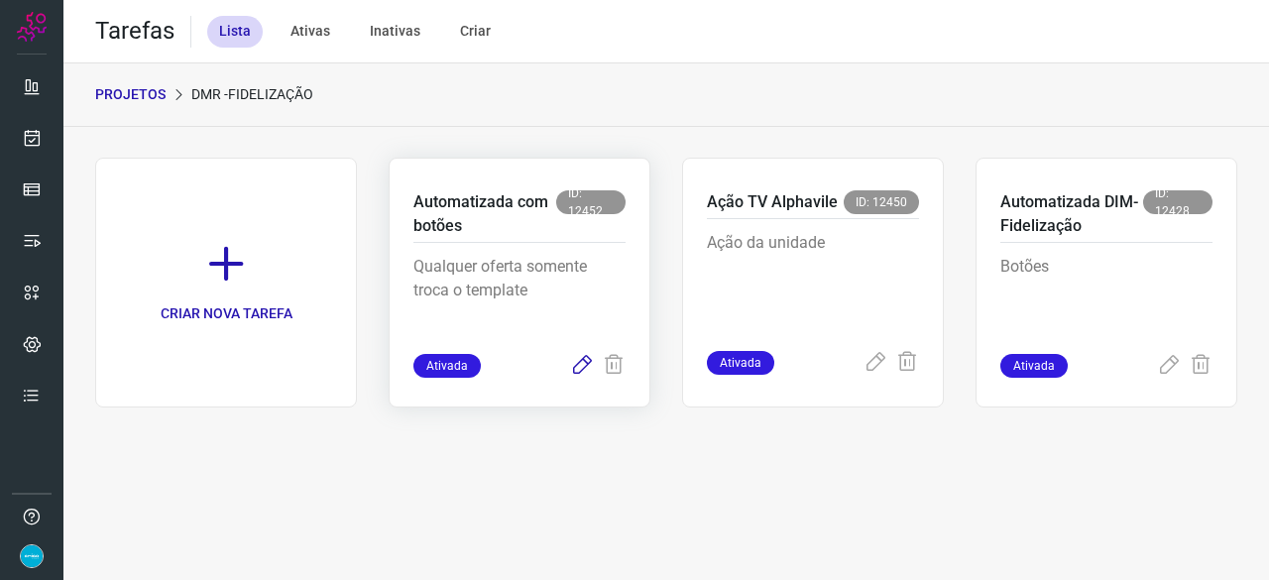
click at [578, 370] on icon at bounding box center [582, 366] width 24 height 24
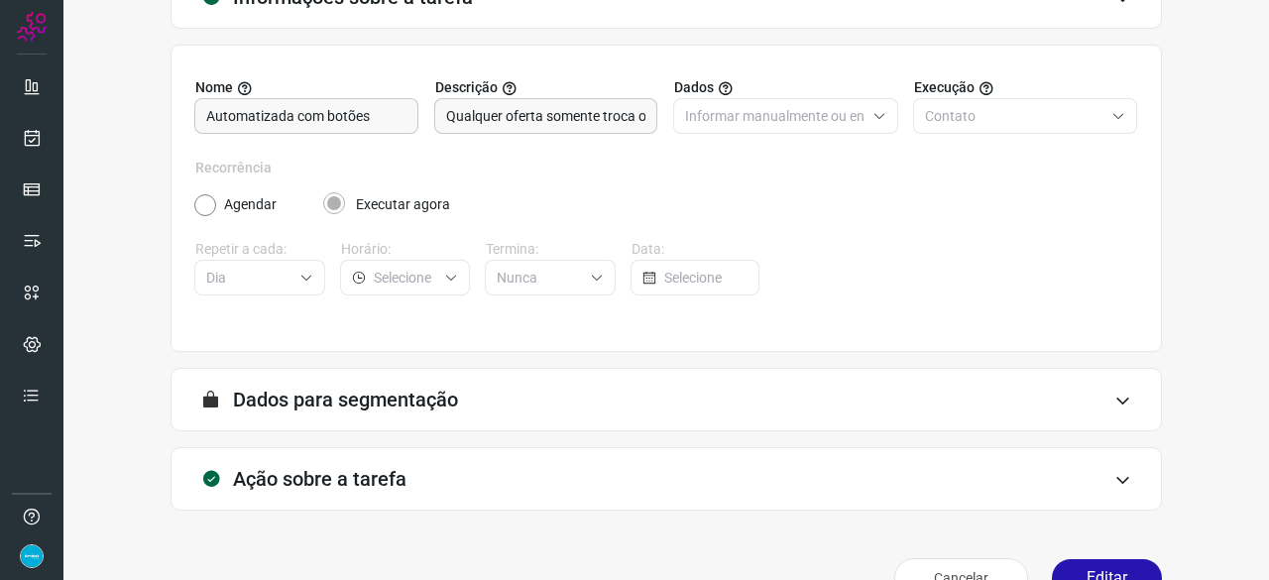
scroll to position [193, 0]
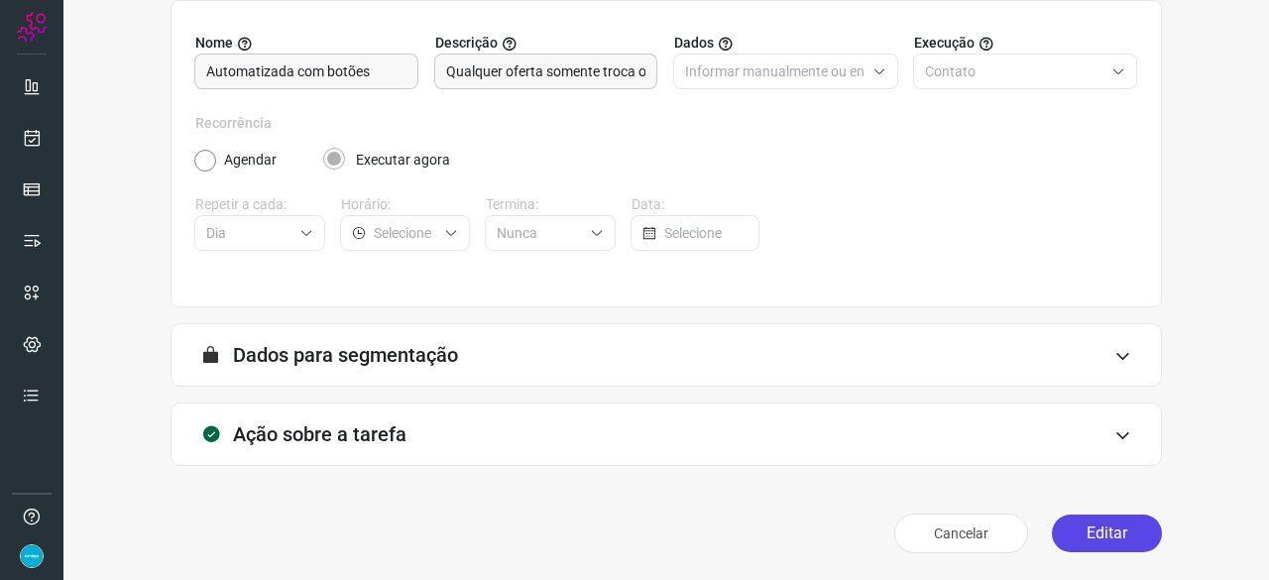
click at [1060, 528] on button "Editar" at bounding box center [1107, 534] width 110 height 38
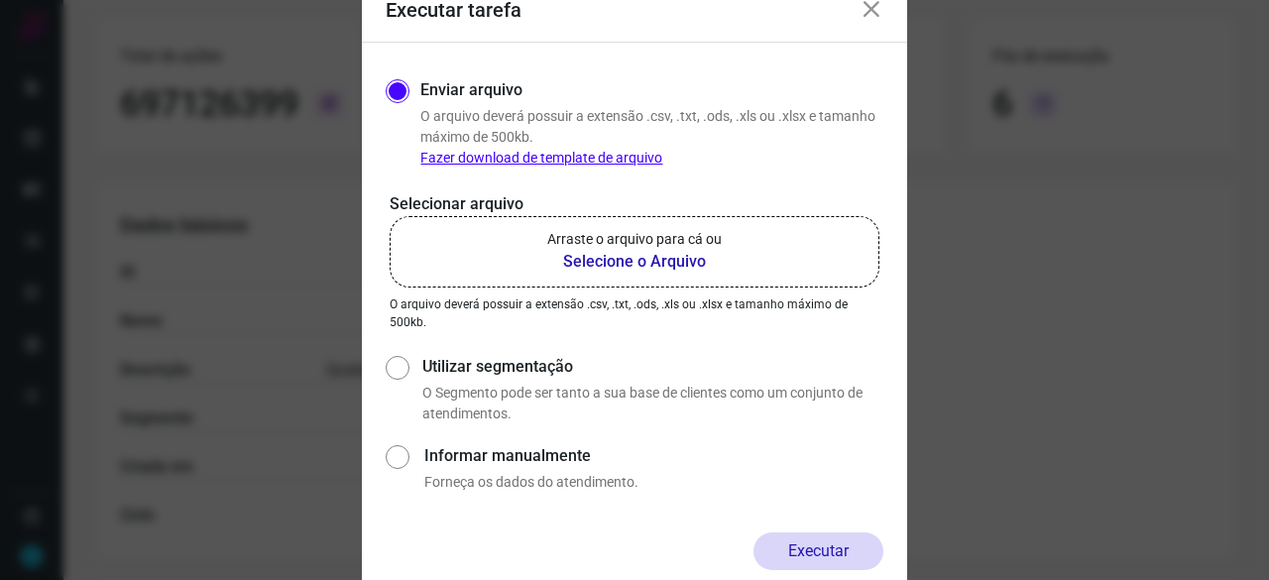
click at [607, 263] on b "Selecione o Arquivo" at bounding box center [634, 262] width 175 height 24
click at [0, 0] on input "Arraste o arquivo para cá ou Selecione o Arquivo" at bounding box center [0, 0] width 0 height 0
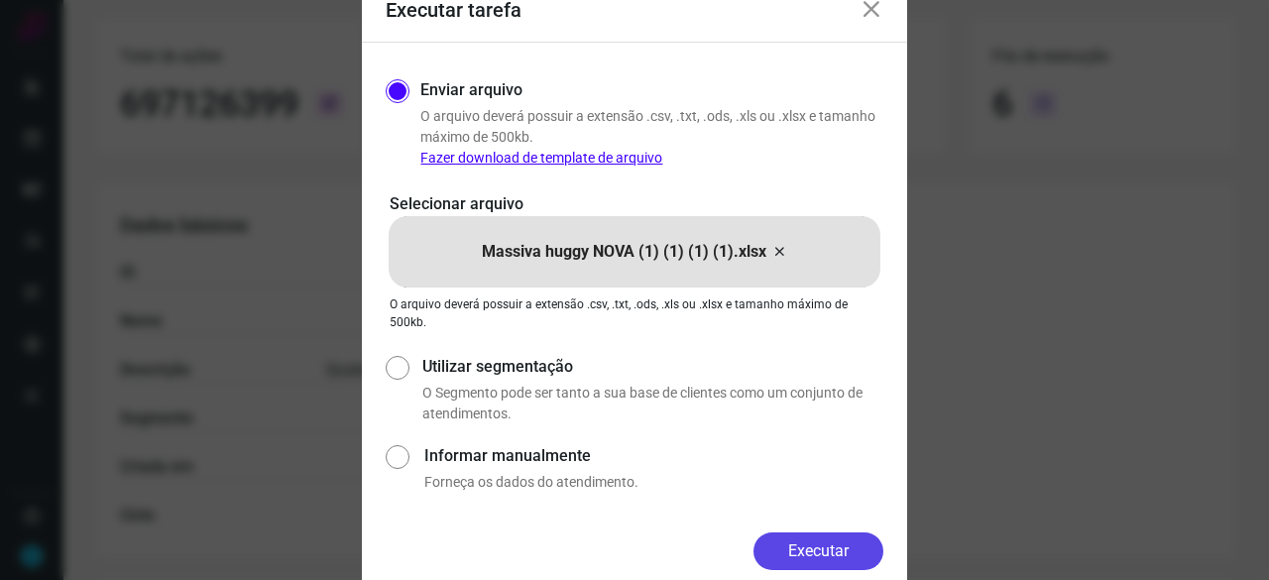
click at [785, 547] on button "Executar" at bounding box center [819, 551] width 130 height 38
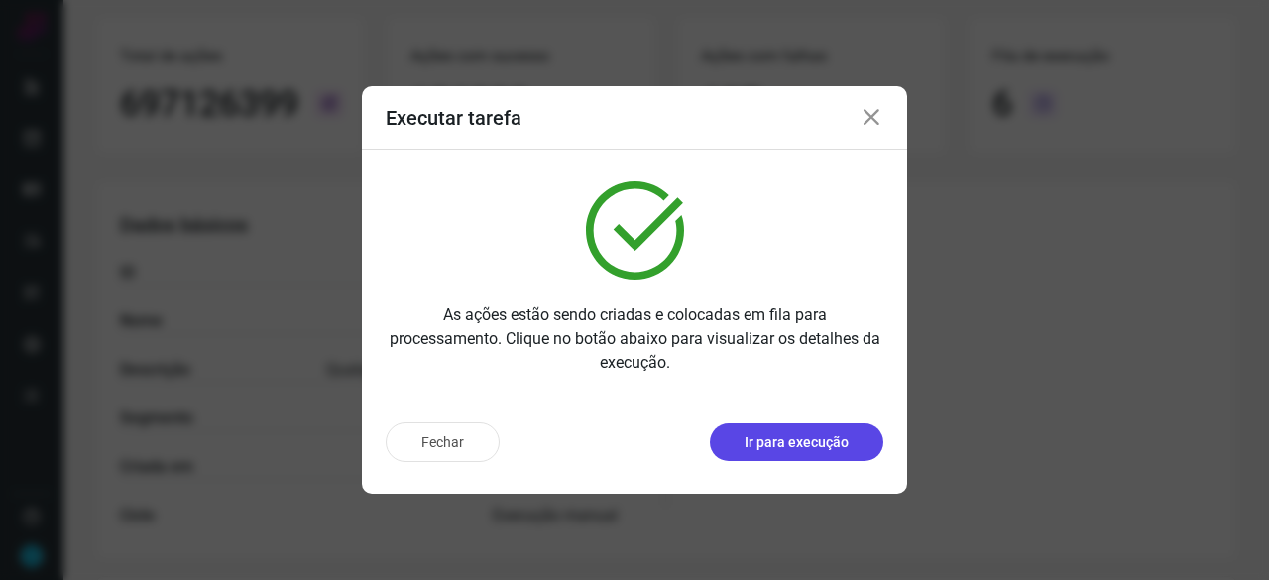
click at [808, 435] on p "Ir para execução" at bounding box center [797, 442] width 104 height 21
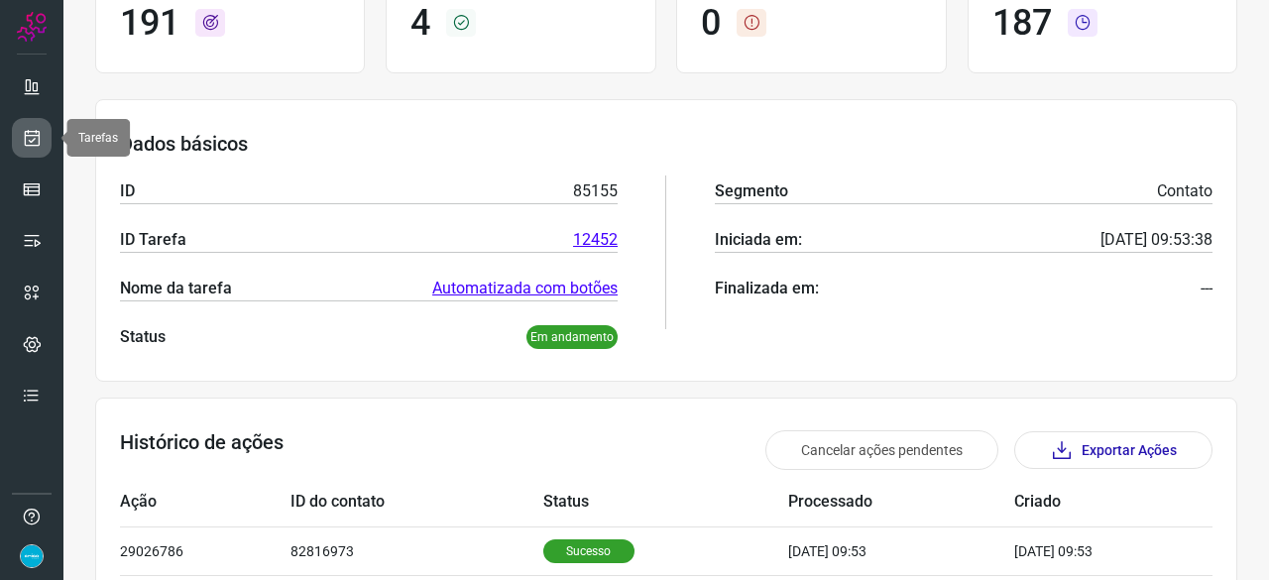
click at [40, 128] on icon at bounding box center [32, 138] width 21 height 20
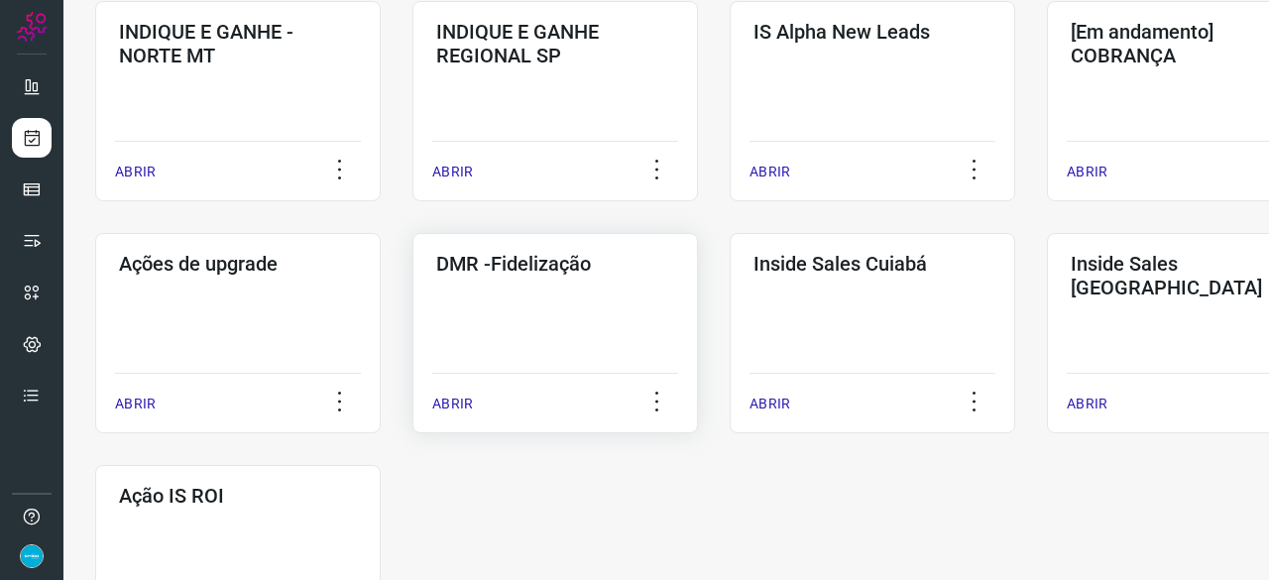
click at [456, 408] on p "ABRIR" at bounding box center [452, 404] width 41 height 21
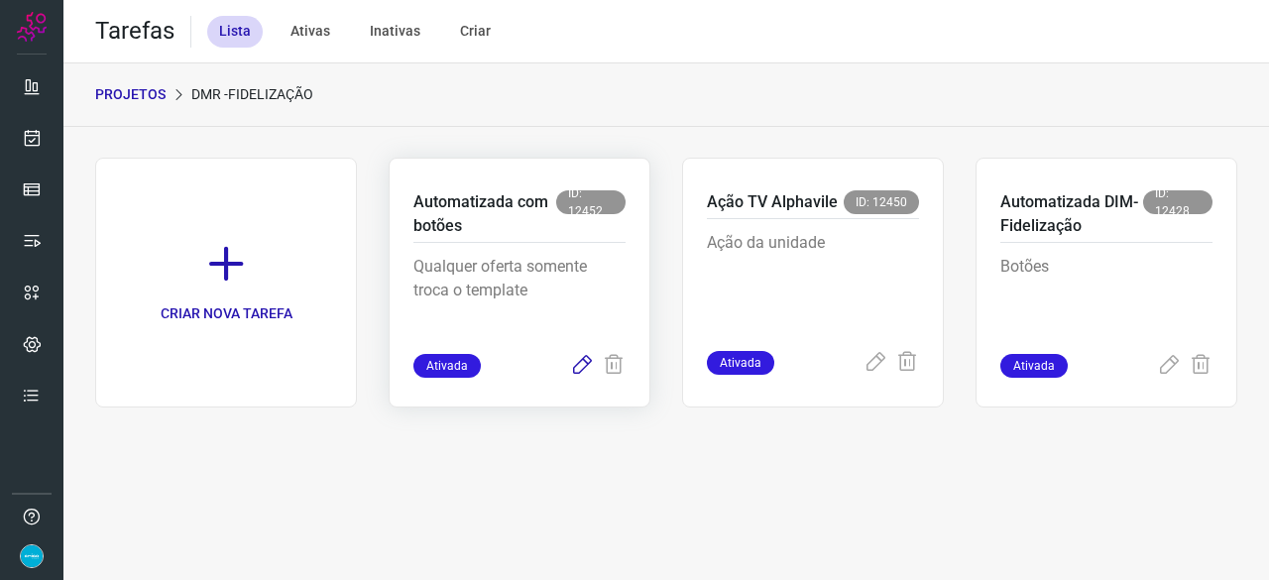
click at [586, 364] on icon at bounding box center [582, 366] width 24 height 24
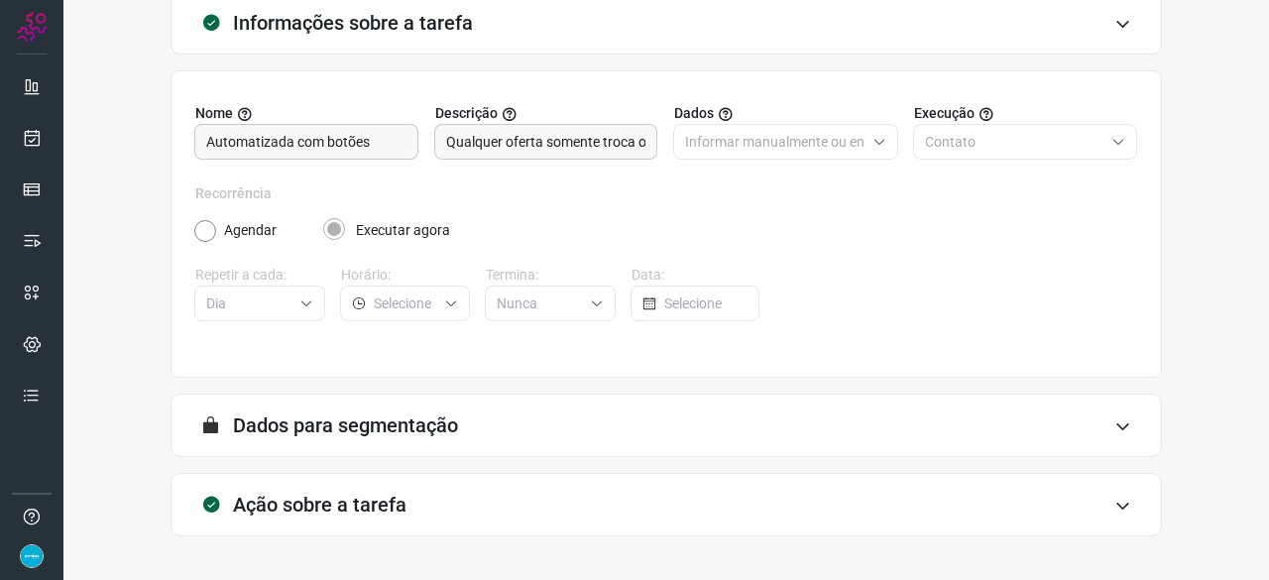
scroll to position [193, 0]
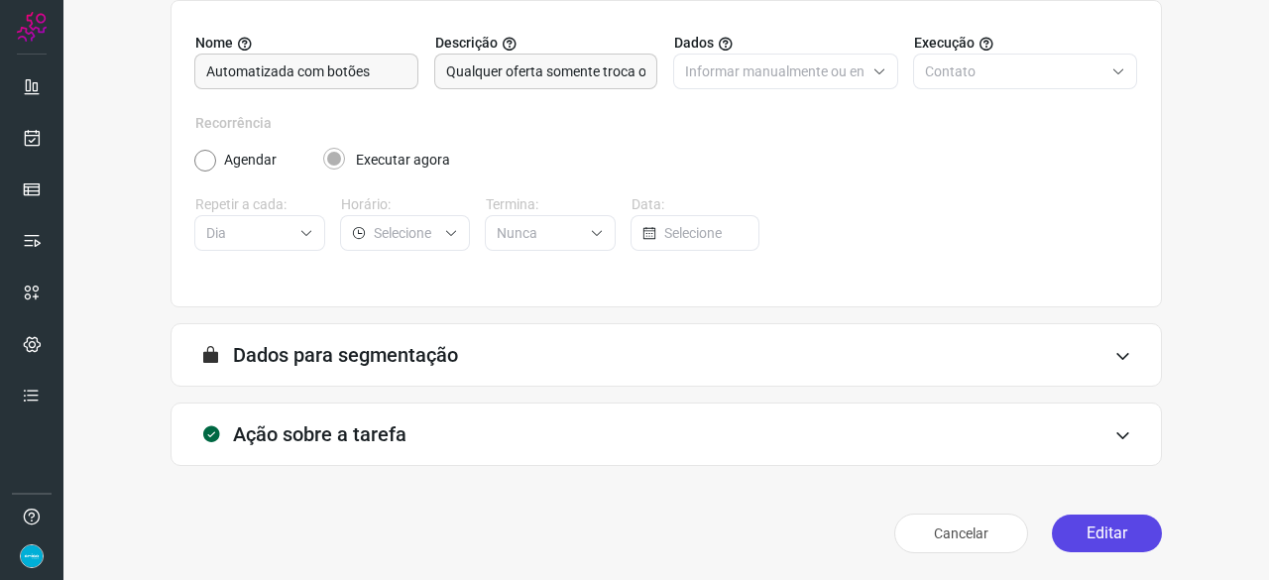
click at [1106, 538] on button "Editar" at bounding box center [1107, 534] width 110 height 38
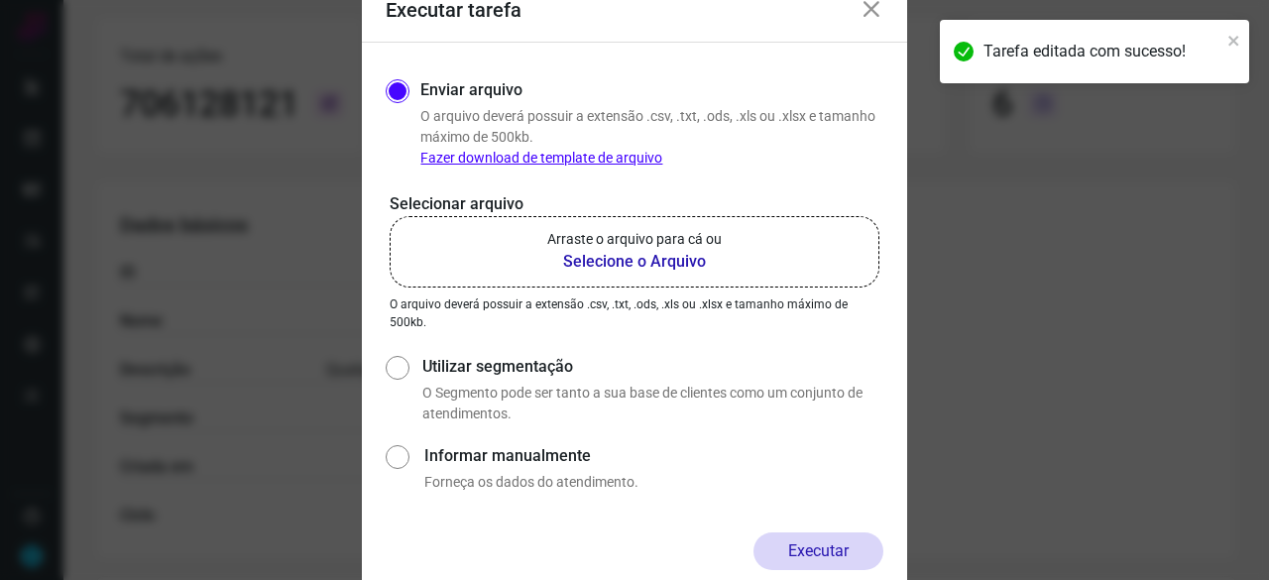
click at [583, 260] on b "Selecione o Arquivo" at bounding box center [634, 262] width 175 height 24
click at [0, 0] on input "Arraste o arquivo para cá ou Selecione o Arquivo" at bounding box center [0, 0] width 0 height 0
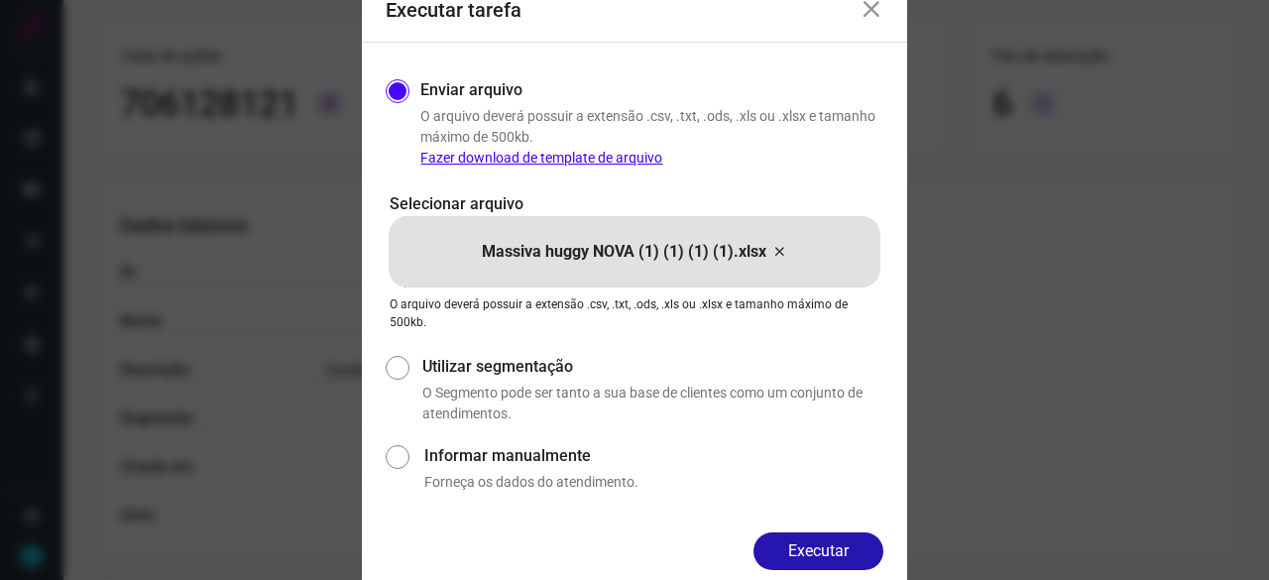
click at [862, 531] on form "Executar tarefa Enviar arquivo O arquivo deverá possuir a extensão .csv, .txt, …" at bounding box center [634, 290] width 545 height 623
click at [827, 555] on button "Executar" at bounding box center [819, 551] width 130 height 38
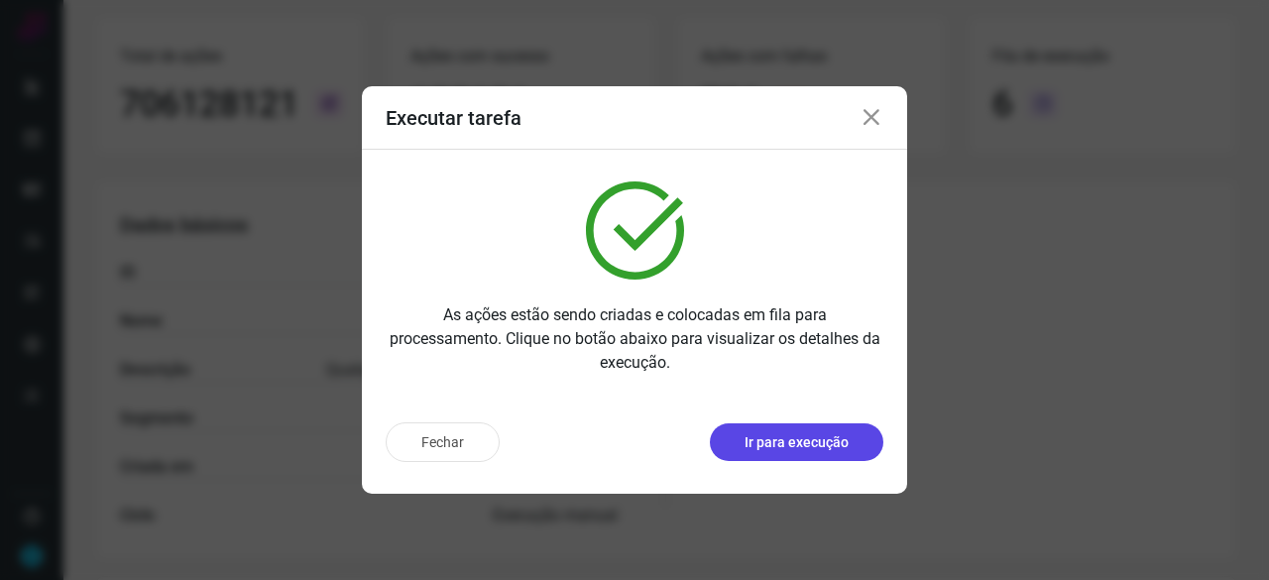
click at [799, 443] on p "Ir para execução" at bounding box center [797, 442] width 104 height 21
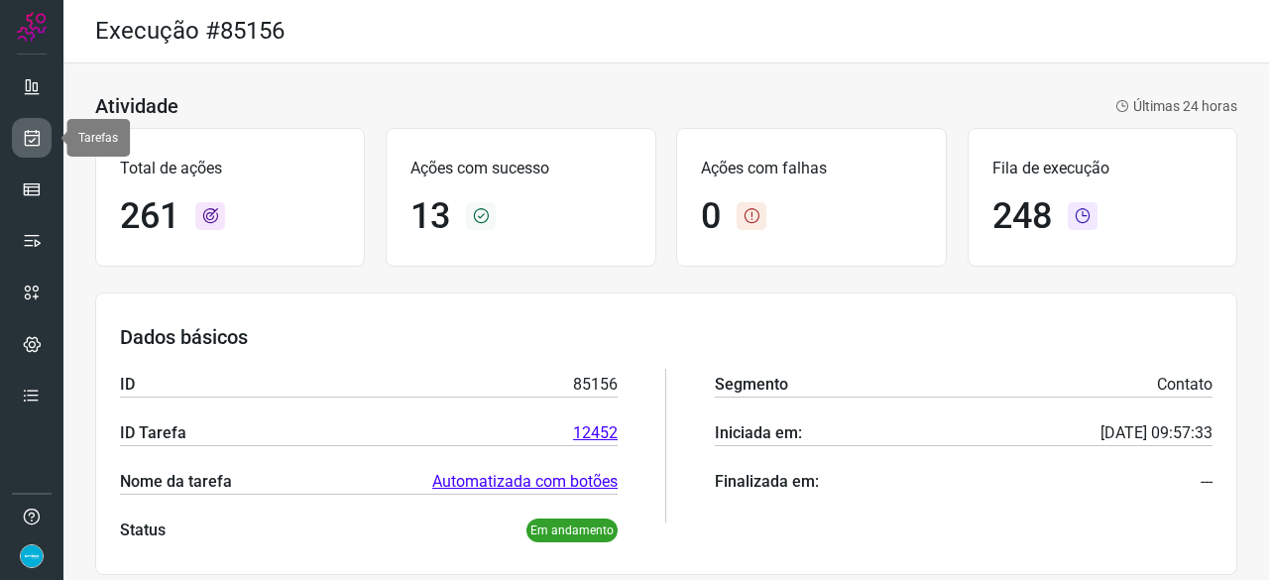
click at [25, 134] on icon at bounding box center [32, 138] width 21 height 20
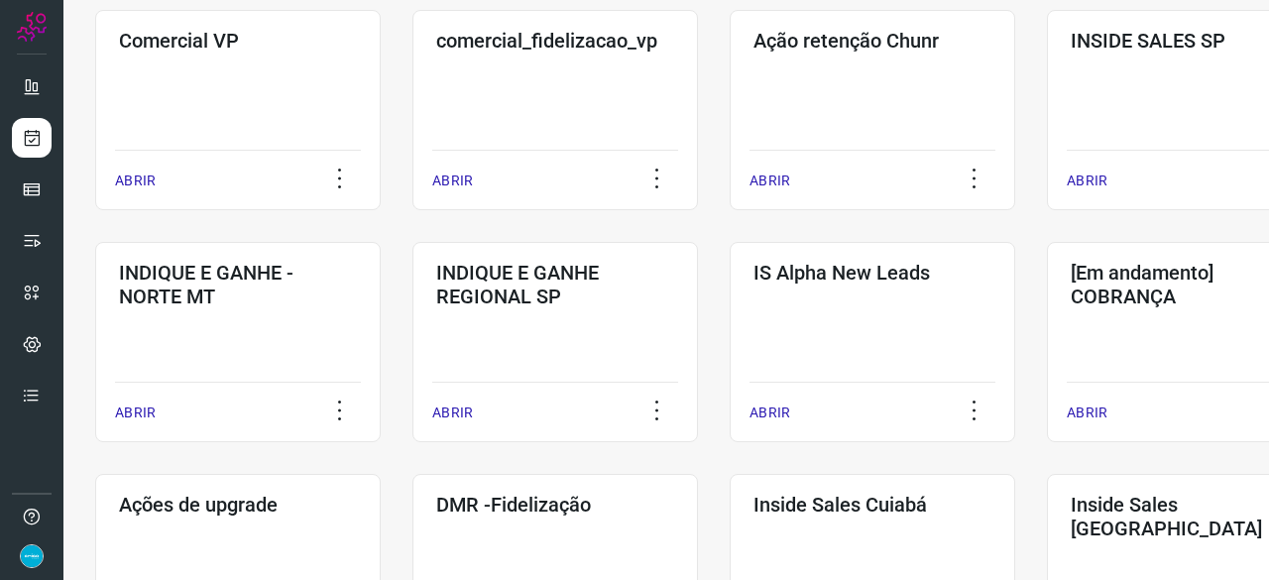
scroll to position [694, 0]
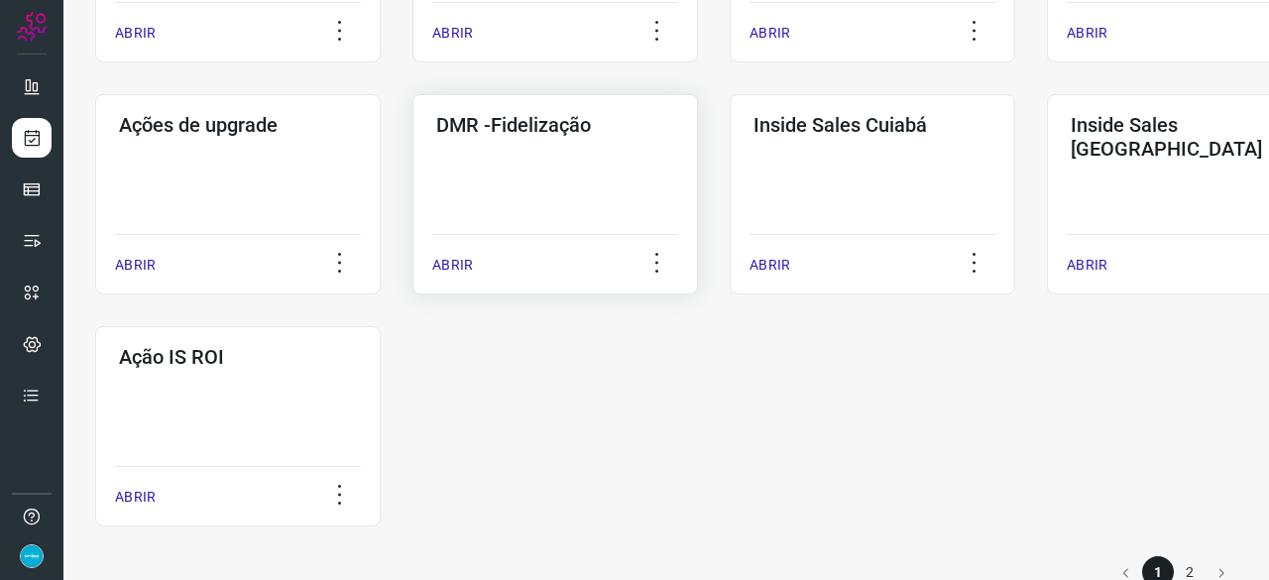
click at [465, 257] on p "ABRIR" at bounding box center [452, 265] width 41 height 21
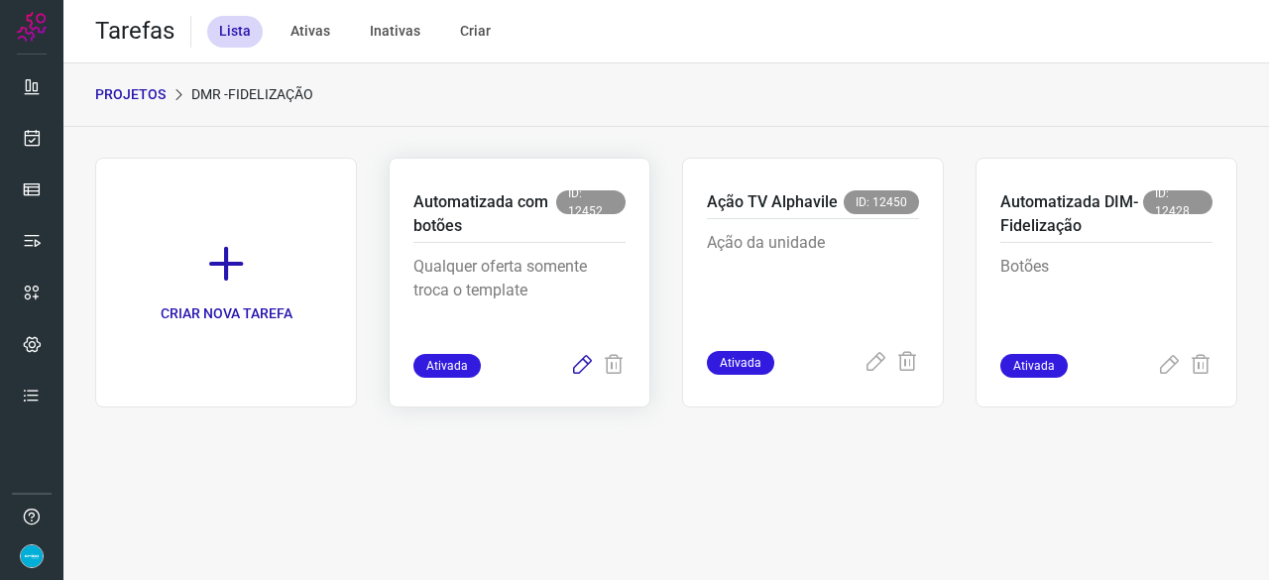
click at [575, 363] on icon at bounding box center [582, 366] width 24 height 24
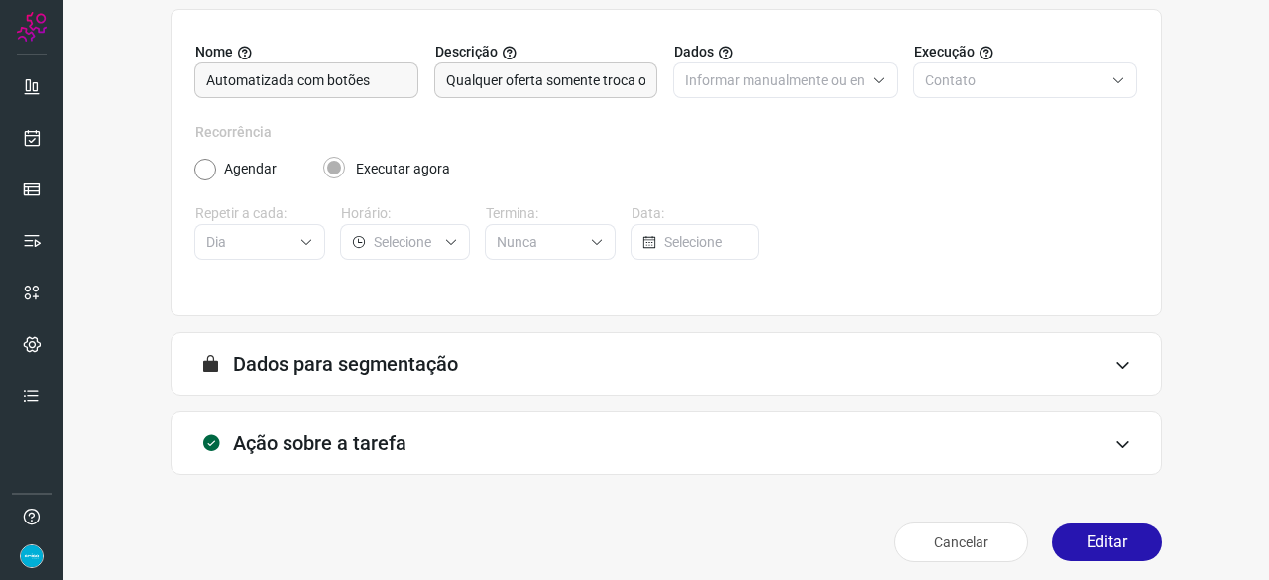
scroll to position [193, 0]
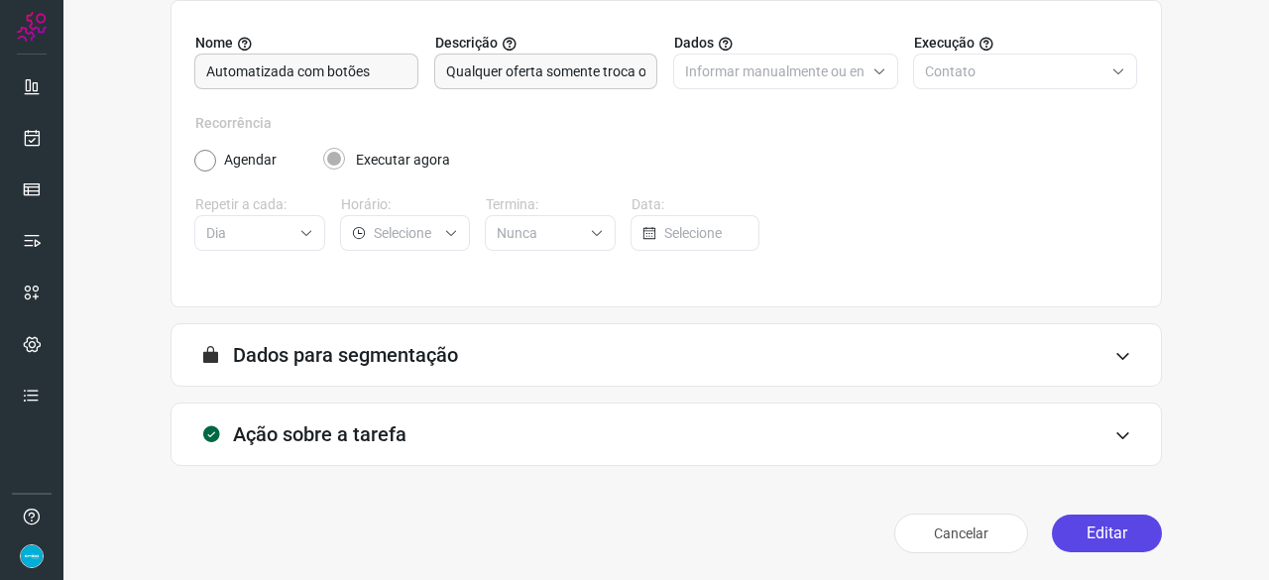
click at [1079, 528] on button "Editar" at bounding box center [1107, 534] width 110 height 38
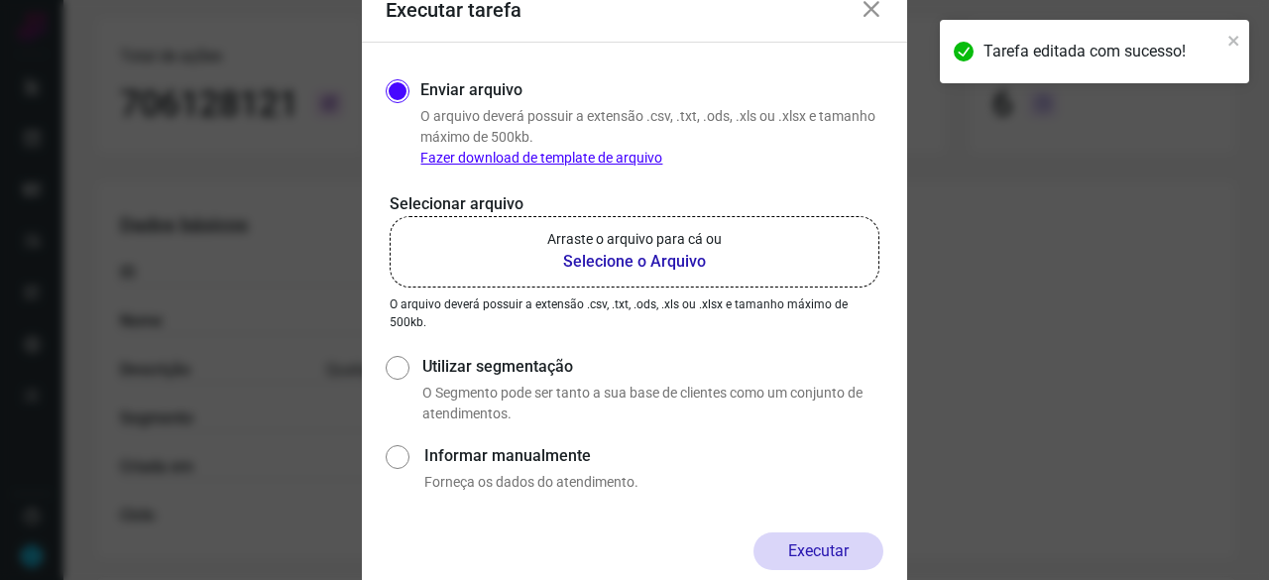
click at [586, 265] on b "Selecione o Arquivo" at bounding box center [634, 262] width 175 height 24
click at [0, 0] on input "Arraste o arquivo para cá ou Selecione o Arquivo" at bounding box center [0, 0] width 0 height 0
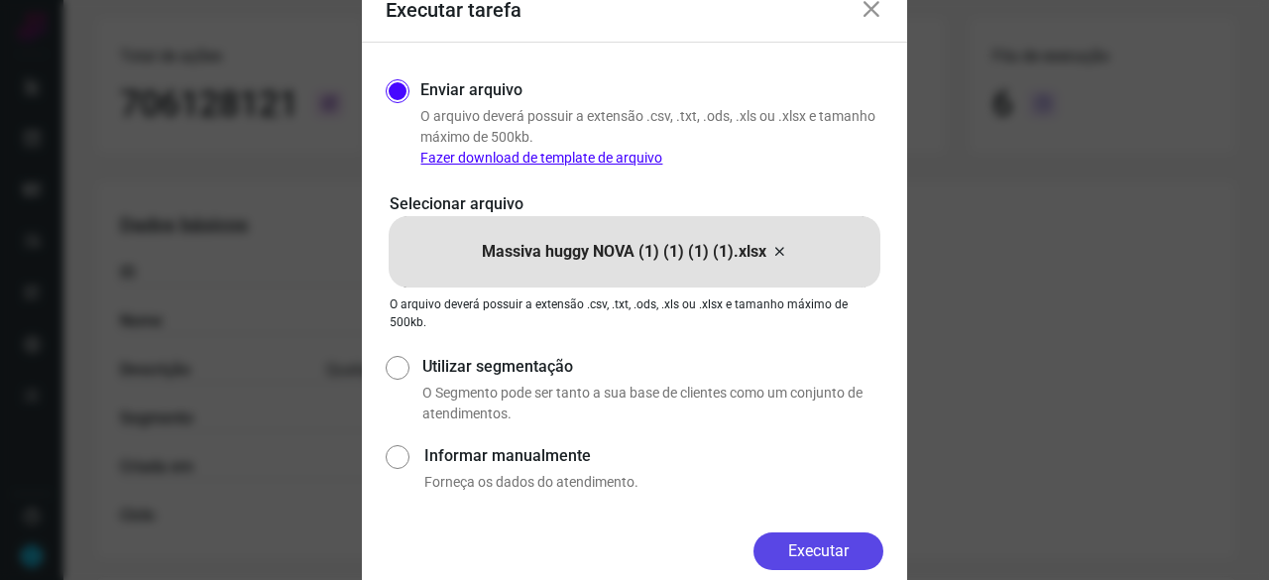
click at [841, 545] on button "Executar" at bounding box center [819, 551] width 130 height 38
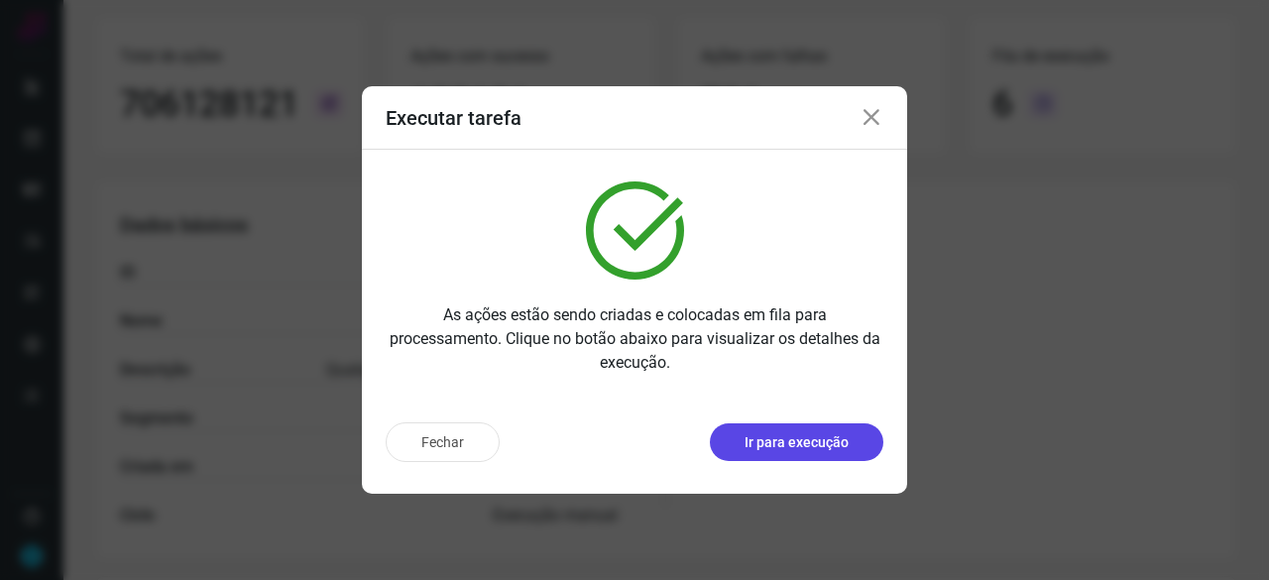
click at [771, 442] on p "Ir para execução" at bounding box center [797, 442] width 104 height 21
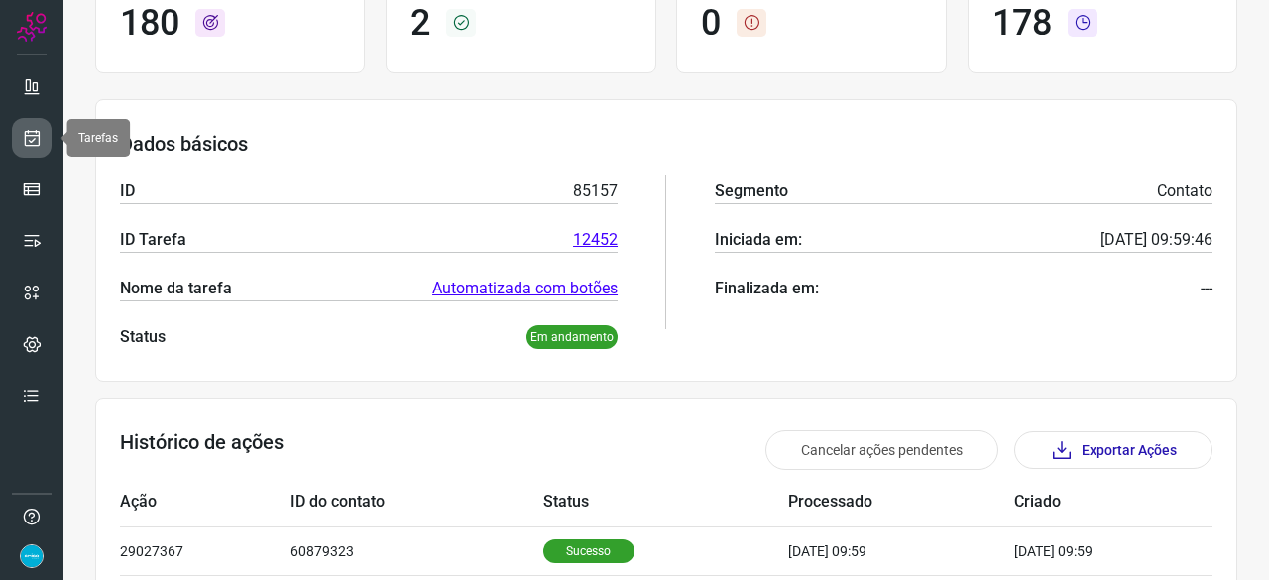
click at [28, 144] on icon at bounding box center [32, 138] width 21 height 20
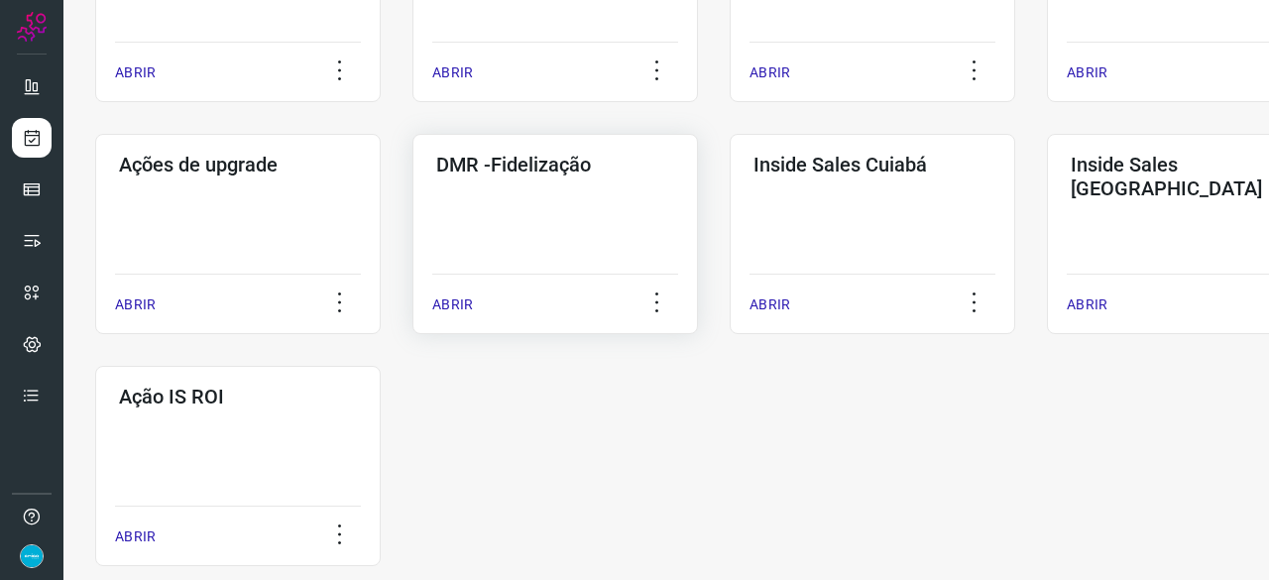
click at [439, 307] on p "ABRIR" at bounding box center [452, 304] width 41 height 21
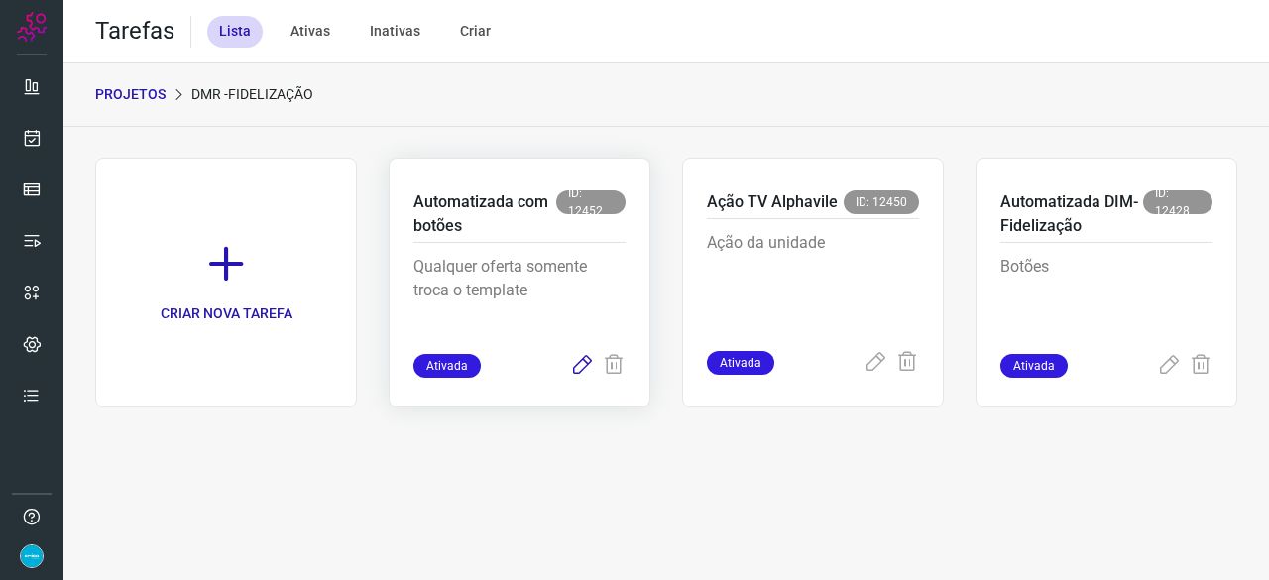
click at [588, 363] on icon at bounding box center [582, 366] width 24 height 24
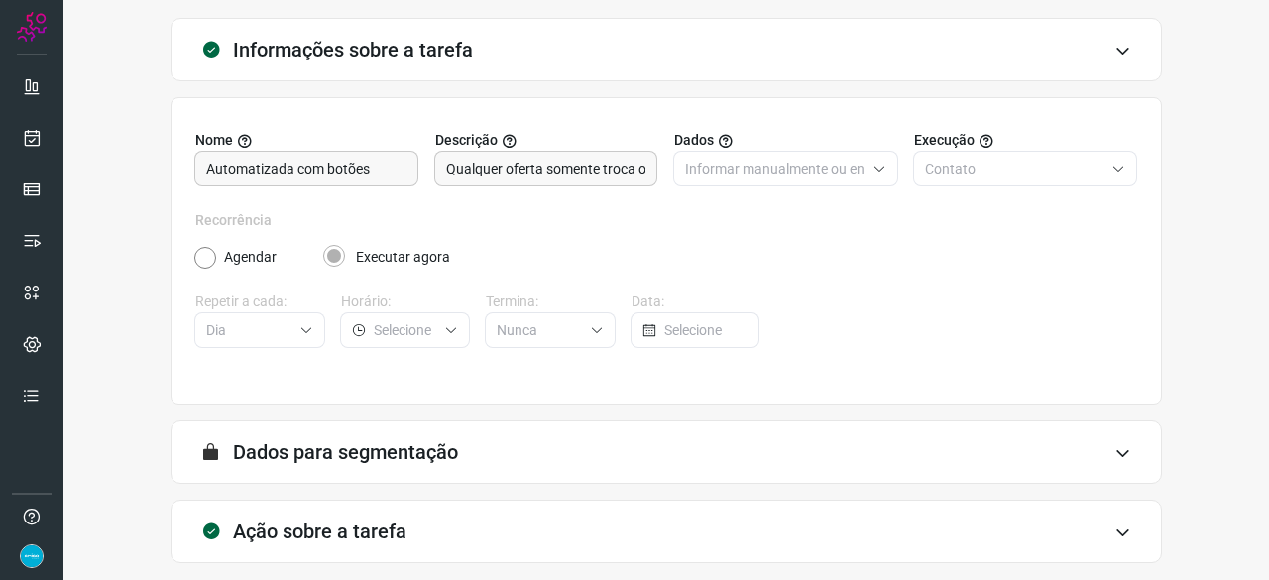
scroll to position [193, 0]
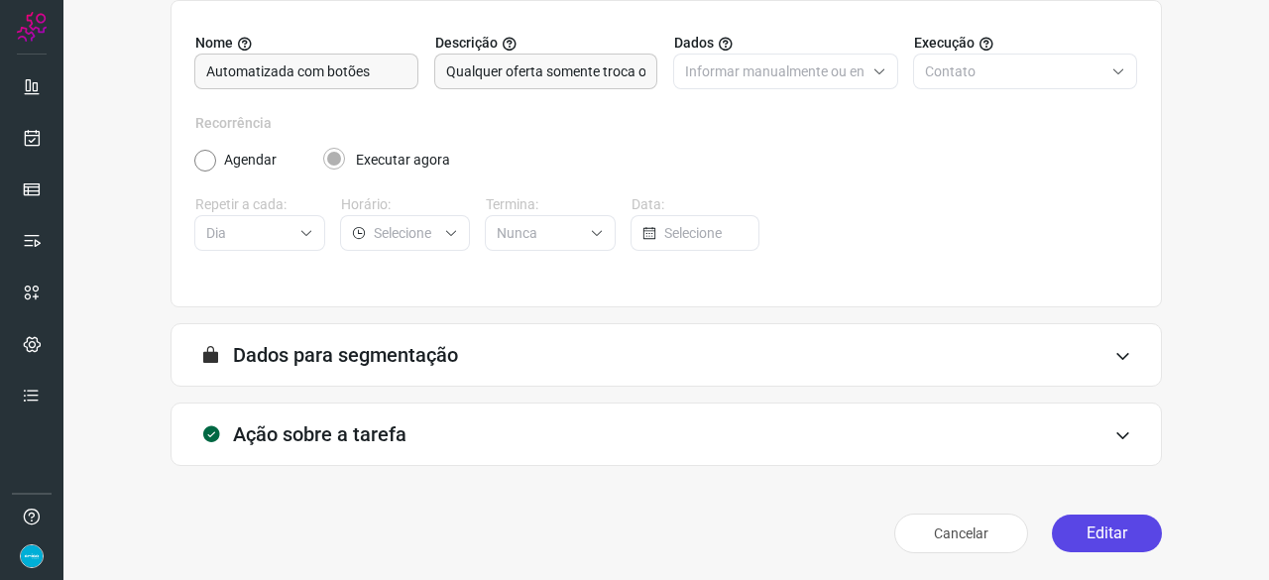
click at [1102, 535] on button "Editar" at bounding box center [1107, 534] width 110 height 38
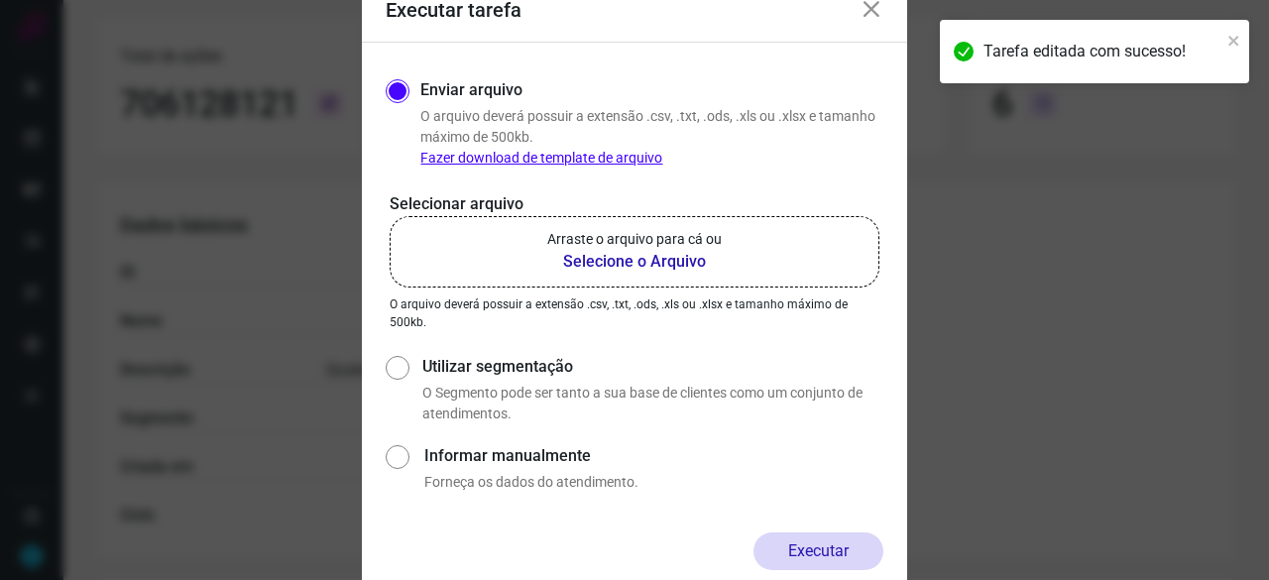
click at [580, 265] on b "Selecione o Arquivo" at bounding box center [634, 262] width 175 height 24
click at [0, 0] on input "Arraste o arquivo para cá ou Selecione o Arquivo" at bounding box center [0, 0] width 0 height 0
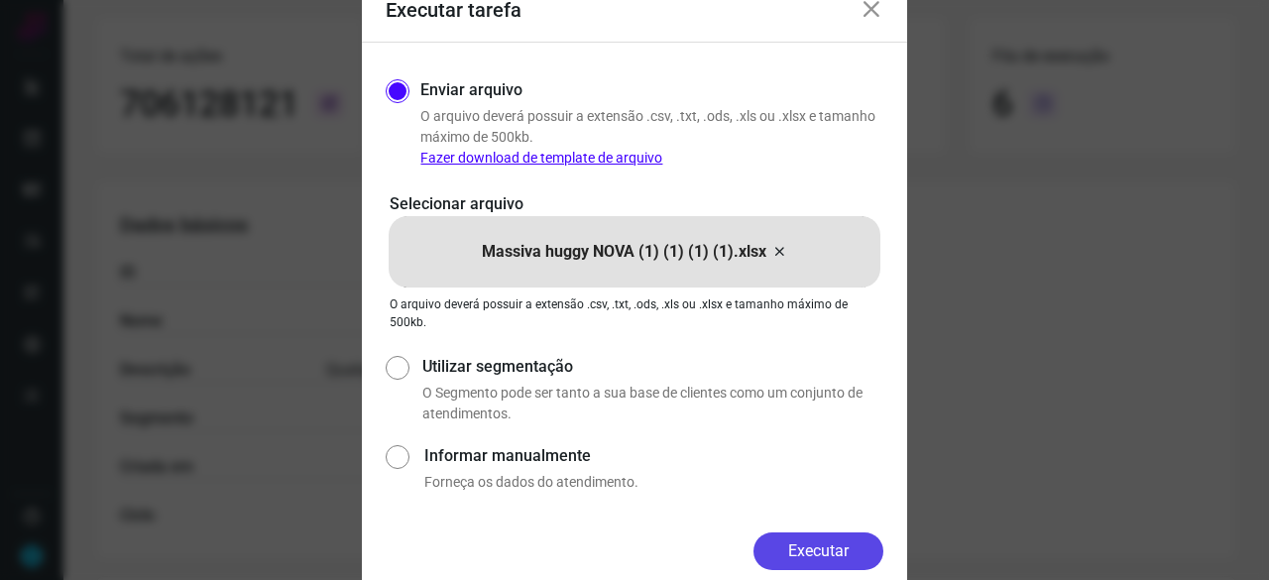
click at [814, 556] on button "Executar" at bounding box center [819, 551] width 130 height 38
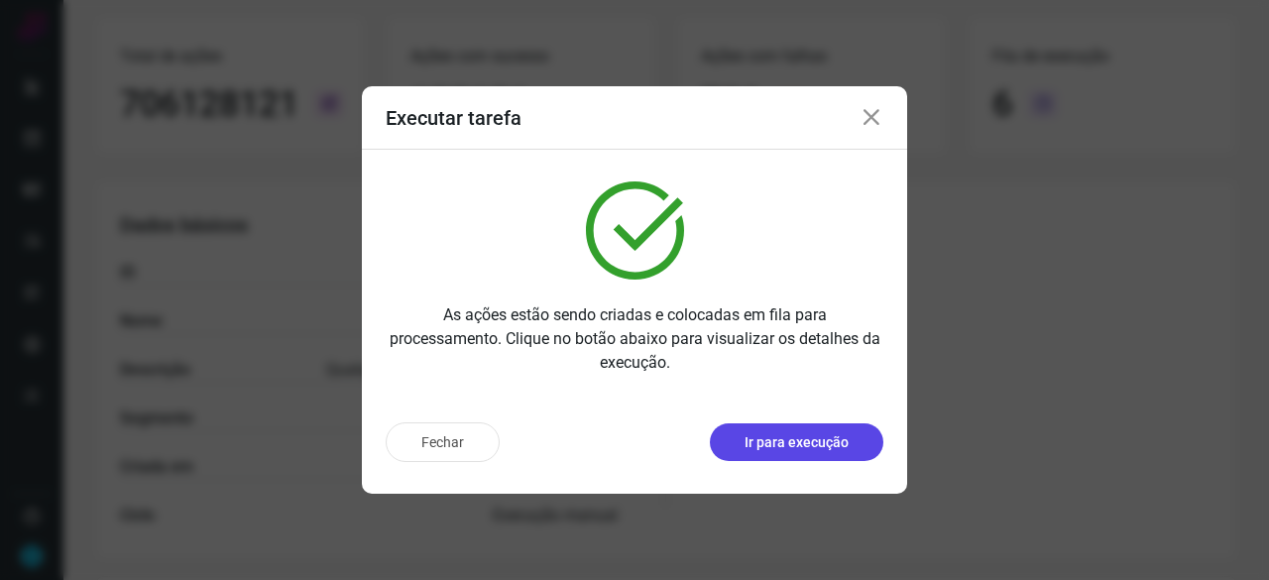
click at [831, 451] on p "Ir para execução" at bounding box center [797, 442] width 104 height 21
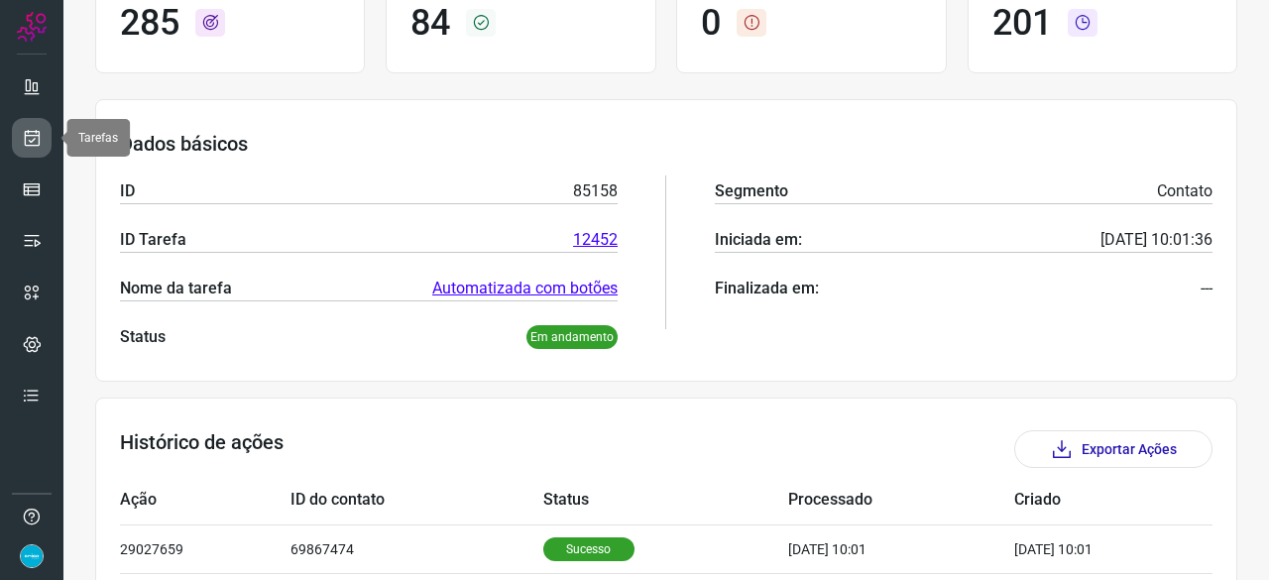
click at [39, 134] on icon at bounding box center [32, 138] width 21 height 20
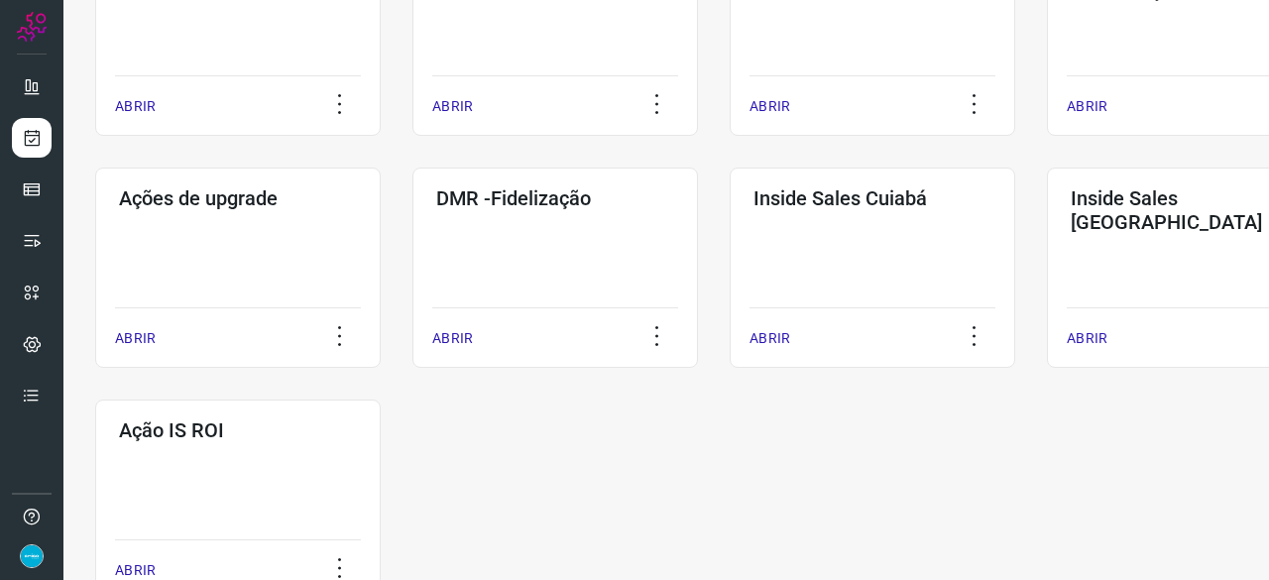
scroll to position [1035, 0]
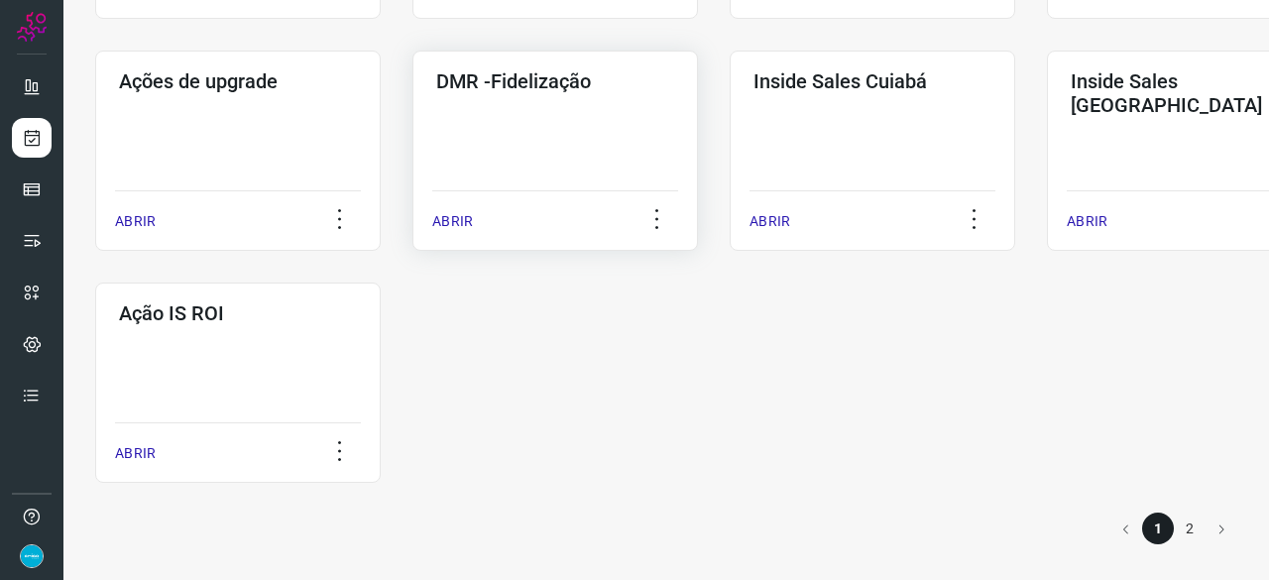
click at [446, 216] on p "ABRIR" at bounding box center [452, 221] width 41 height 21
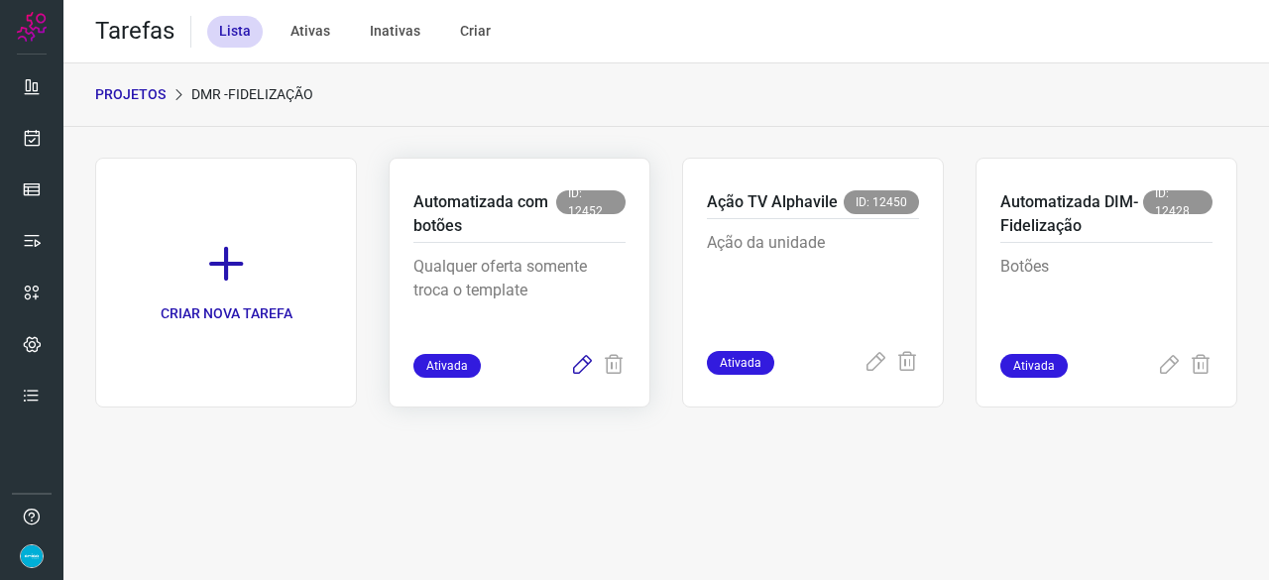
click at [583, 366] on icon at bounding box center [582, 366] width 24 height 24
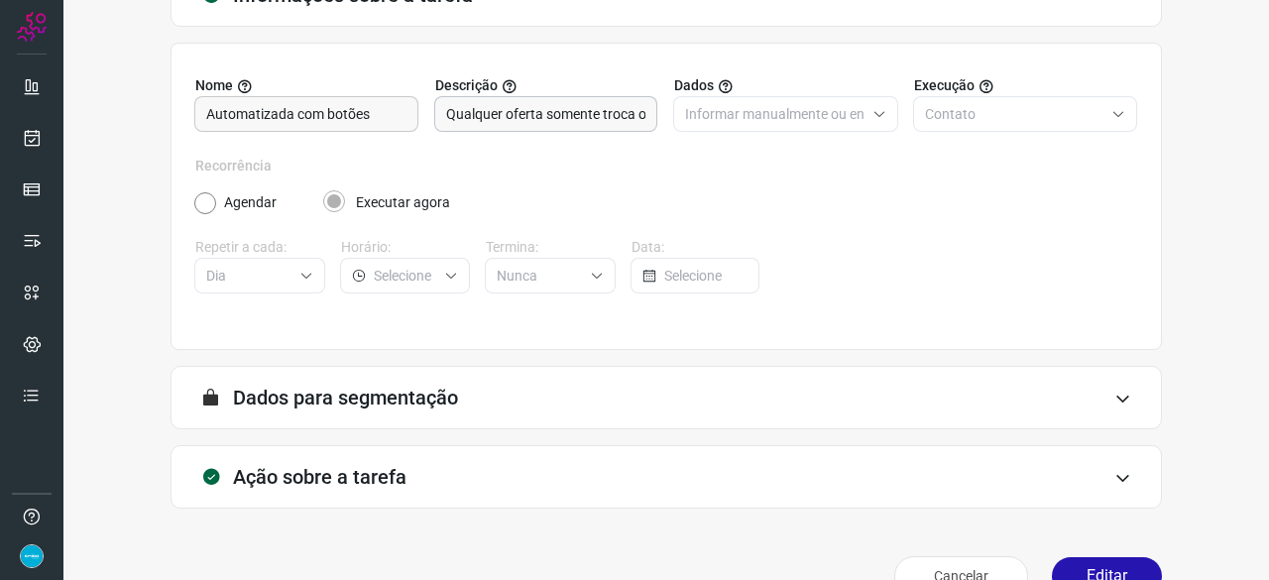
scroll to position [193, 0]
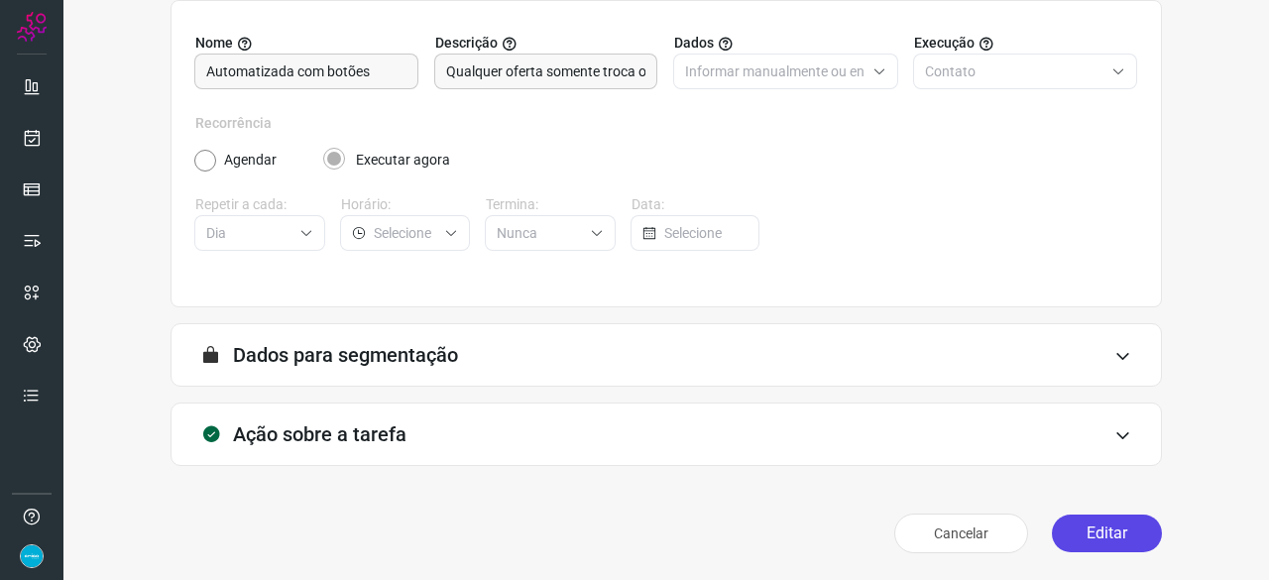
click at [1093, 534] on button "Editar" at bounding box center [1107, 534] width 110 height 38
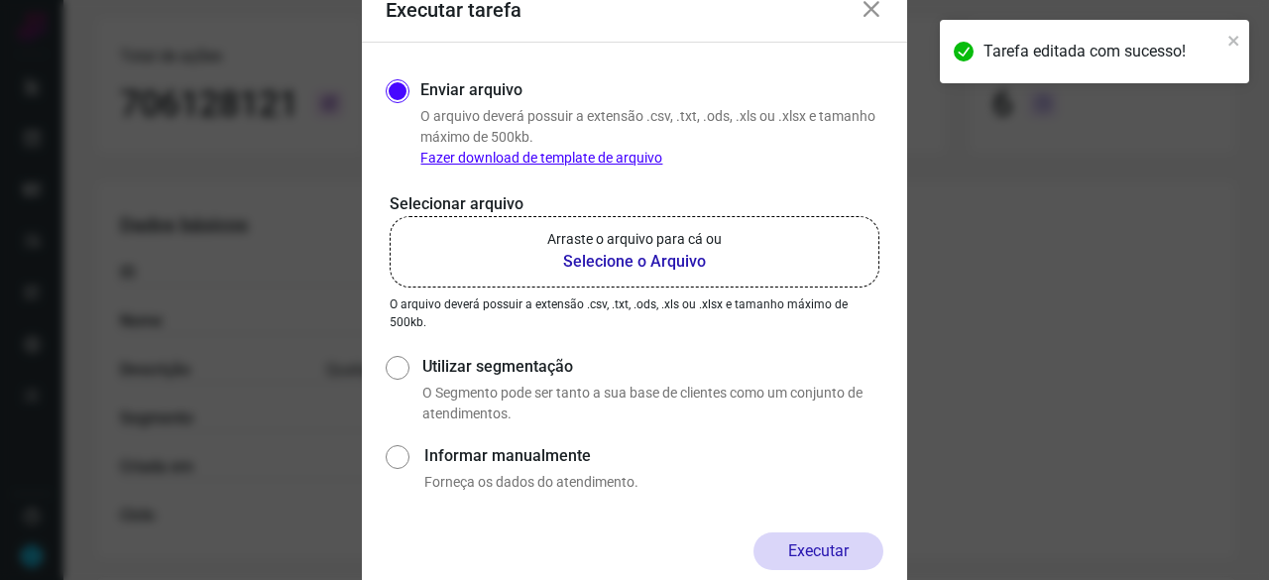
click at [627, 271] on b "Selecione o Arquivo" at bounding box center [634, 262] width 175 height 24
click at [0, 0] on input "Arraste o arquivo para cá ou Selecione o Arquivo" at bounding box center [0, 0] width 0 height 0
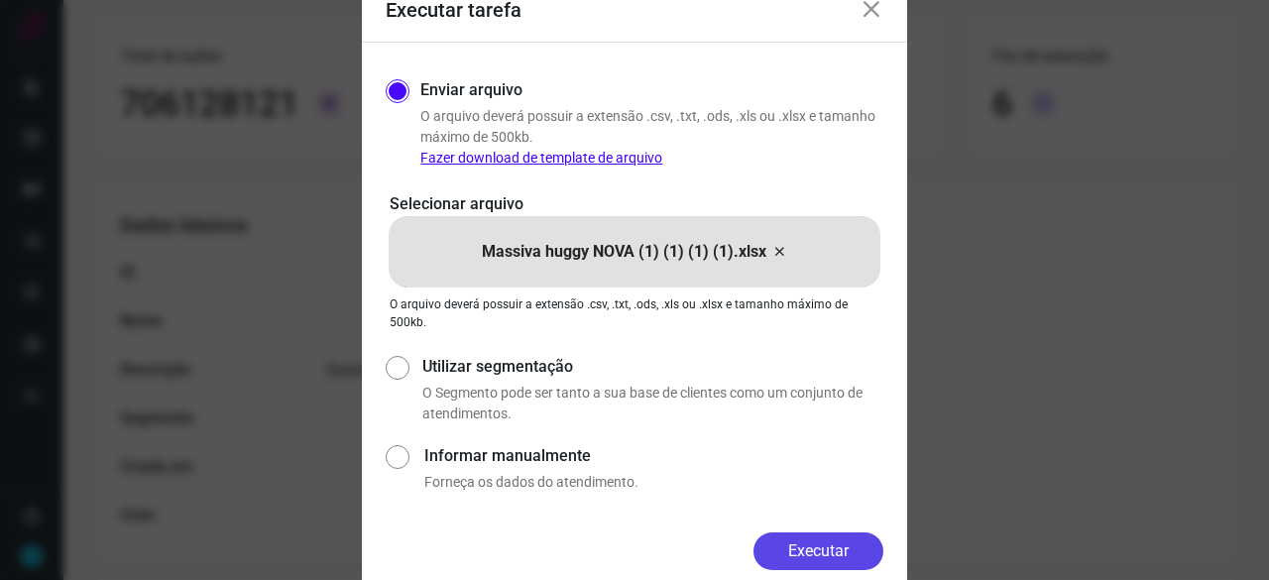
click at [833, 546] on button "Executar" at bounding box center [819, 551] width 130 height 38
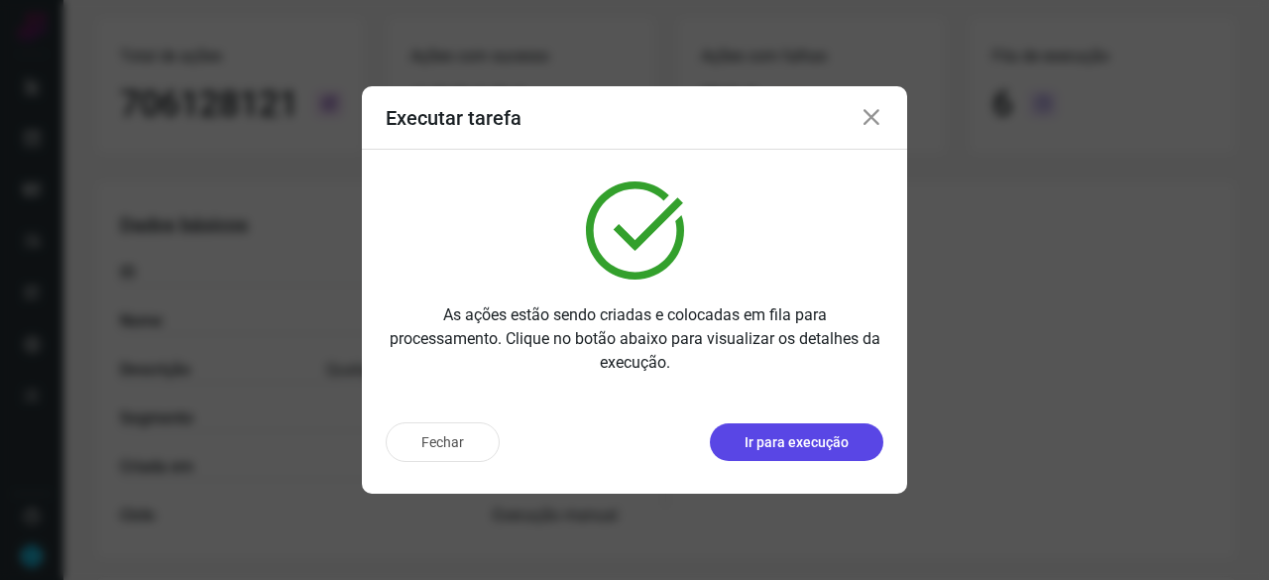
click at [825, 435] on p "Ir para execução" at bounding box center [797, 442] width 104 height 21
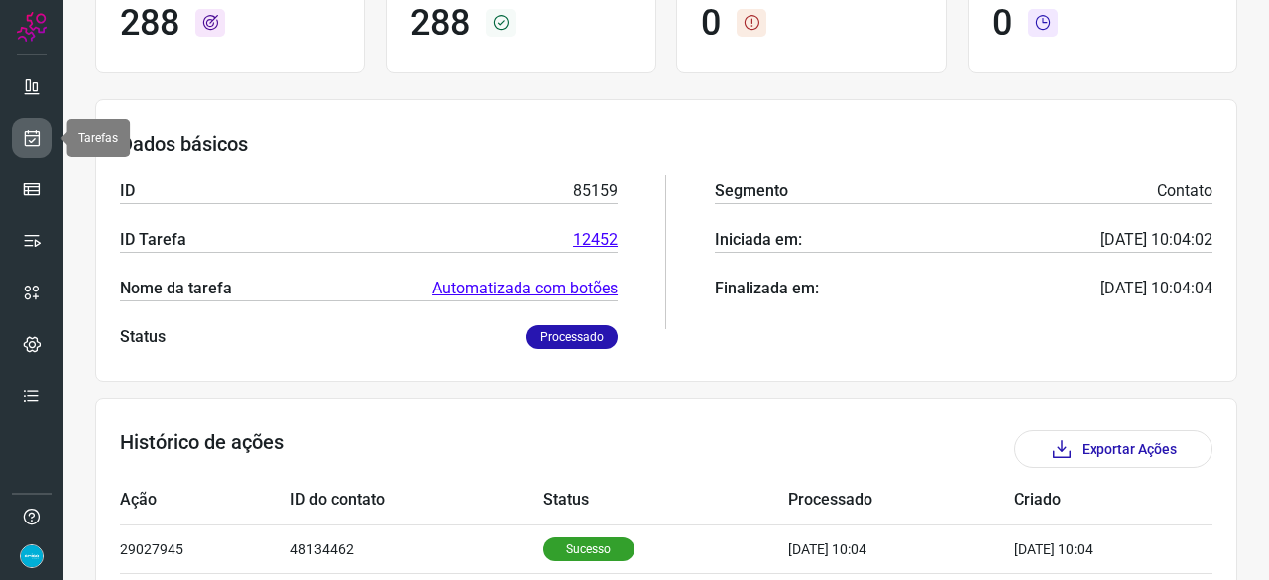
click at [28, 131] on icon at bounding box center [32, 138] width 21 height 20
